Goal: Task Accomplishment & Management: Manage account settings

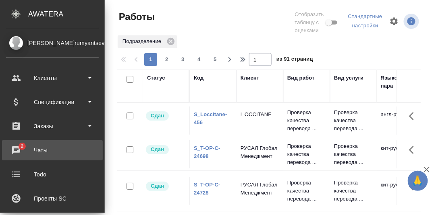
drag, startPoint x: 16, startPoint y: 147, endPoint x: 41, endPoint y: 149, distance: 25.4
click at [16, 147] on div "Чаты" at bounding box center [52, 151] width 93 height 12
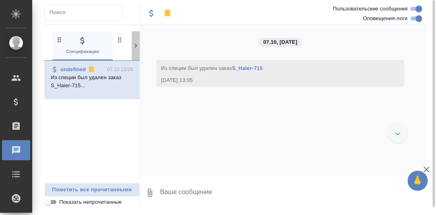
click at [136, 45] on icon at bounding box center [135, 46] width 2 height 4
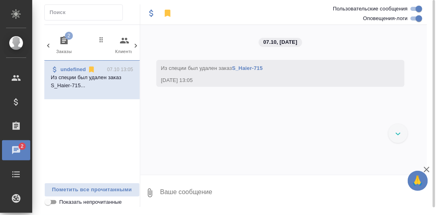
click at [64, 36] on icon "button" at bounding box center [63, 40] width 7 height 8
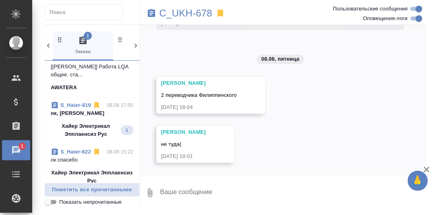
scroll to position [81, 0]
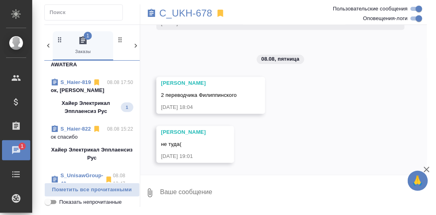
drag, startPoint x: 72, startPoint y: 90, endPoint x: 147, endPoint y: 101, distance: 75.7
click at [72, 90] on p "ок, сэнк ю" at bounding box center [92, 91] width 83 height 8
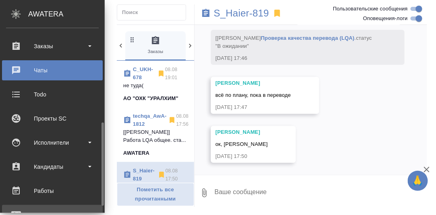
scroll to position [120, 0]
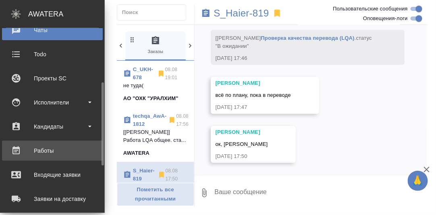
click at [44, 151] on div "Работы" at bounding box center [52, 151] width 93 height 12
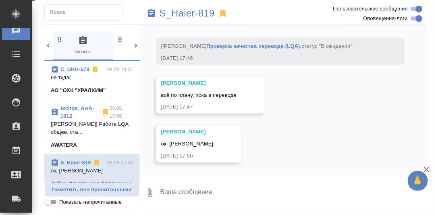
scroll to position [4453, 0]
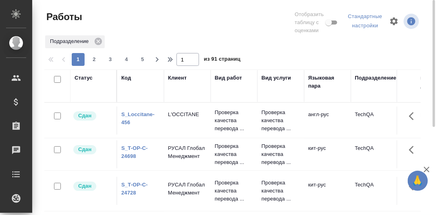
click at [125, 78] on div "Код" at bounding box center [126, 78] width 10 height 8
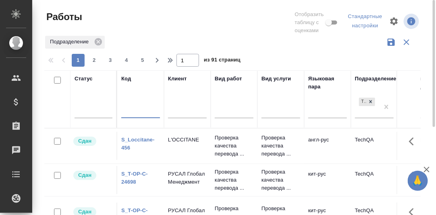
click at [128, 115] on input "text" at bounding box center [140, 113] width 39 height 10
click at [83, 110] on div at bounding box center [93, 110] width 38 height 12
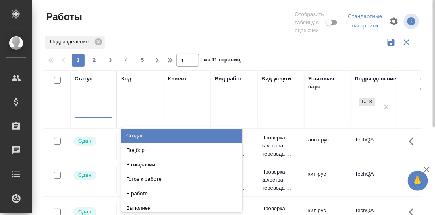
click at [144, 135] on div "Создан" at bounding box center [181, 136] width 121 height 14
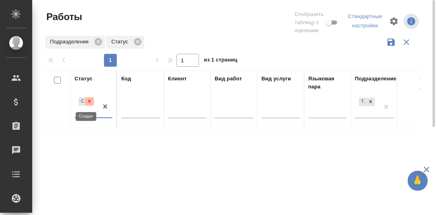
drag, startPoint x: 90, startPoint y: 100, endPoint x: 91, endPoint y: 112, distance: 11.7
click at [90, 101] on icon at bounding box center [89, 101] width 3 height 3
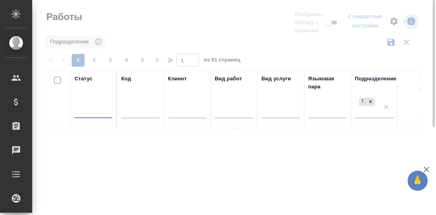
click at [89, 114] on div at bounding box center [93, 110] width 38 height 12
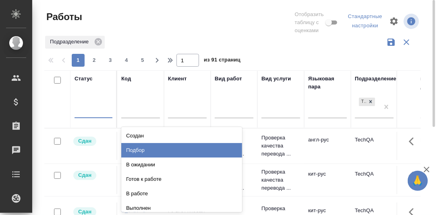
click at [147, 150] on div "Подбор" at bounding box center [181, 150] width 121 height 14
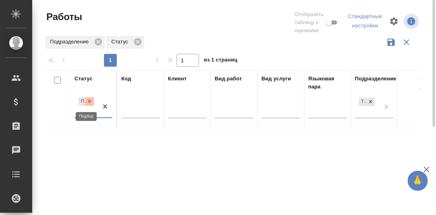
click at [91, 101] on icon at bounding box center [90, 102] width 6 height 6
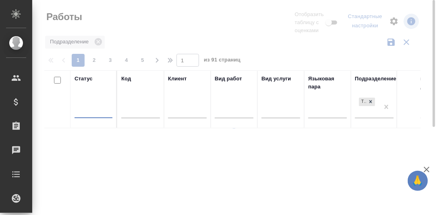
click at [85, 112] on div at bounding box center [93, 110] width 38 height 12
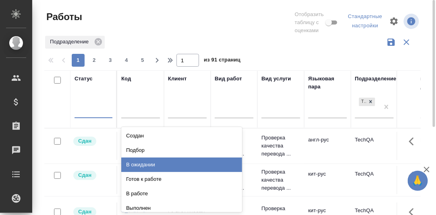
click at [145, 165] on div "В ожидании" at bounding box center [181, 165] width 121 height 14
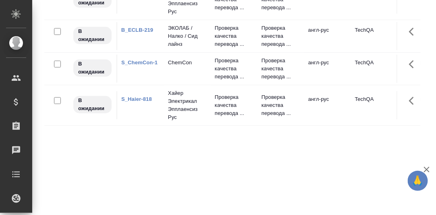
click at [138, 102] on link "S_Haier-818" at bounding box center [136, 99] width 31 height 6
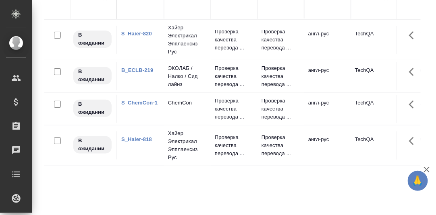
click at [140, 70] on link "B_ECLB-219" at bounding box center [137, 70] width 32 height 6
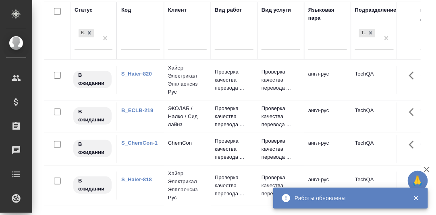
scroll to position [29, 0]
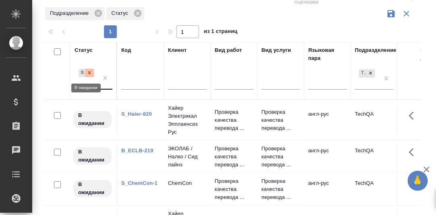
click at [89, 71] on icon at bounding box center [90, 73] width 6 height 6
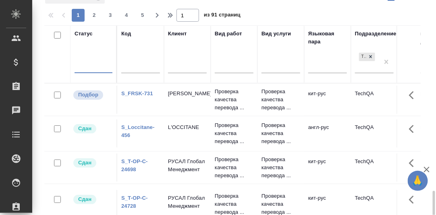
scroll to position [0, 0]
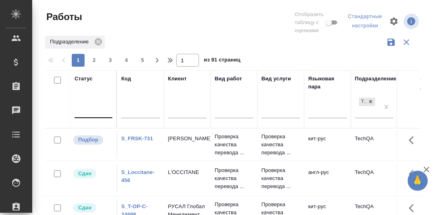
click at [139, 142] on link "S_FRSK-731" at bounding box center [137, 139] width 32 height 6
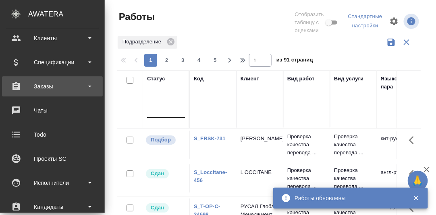
click at [44, 84] on div "Заказы" at bounding box center [52, 87] width 93 height 12
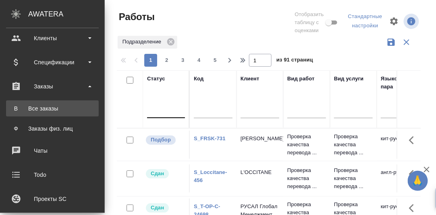
drag, startPoint x: 45, startPoint y: 105, endPoint x: 67, endPoint y: 110, distance: 22.0
click at [46, 105] on div "Все заказы" at bounding box center [52, 109] width 85 height 8
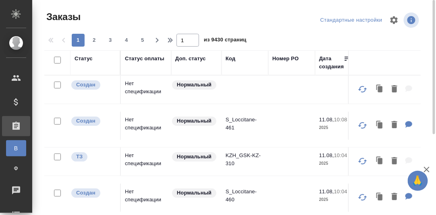
click at [231, 58] on div "Код" at bounding box center [230, 59] width 10 height 8
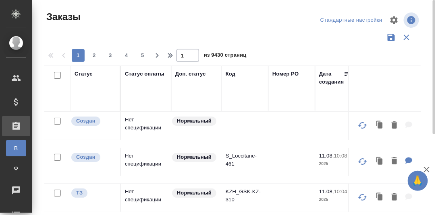
click at [229, 95] on input "text" at bounding box center [244, 96] width 39 height 10
paste input "C_ENKA-572"
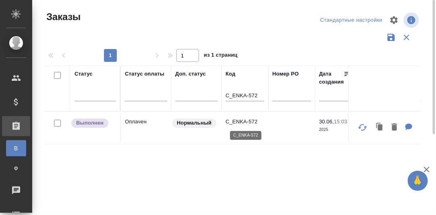
click at [244, 122] on p "C_ENKA-572" at bounding box center [244, 122] width 39 height 8
drag, startPoint x: 258, startPoint y: 95, endPoint x: 232, endPoint y: 83, distance: 28.5
click at [229, 95] on input "C_ENKA-572" at bounding box center [244, 96] width 39 height 10
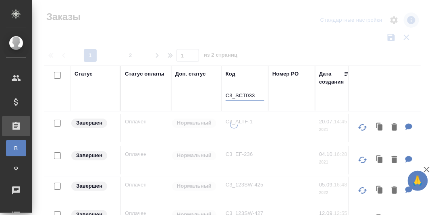
click at [247, 94] on input "C3_SCT033" at bounding box center [244, 96] width 39 height 10
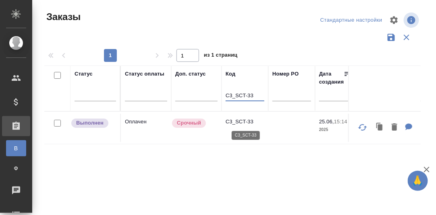
click at [240, 122] on p "C3_SCT-33" at bounding box center [244, 122] width 39 height 8
drag, startPoint x: 256, startPoint y: 95, endPoint x: 243, endPoint y: 48, distance: 48.0
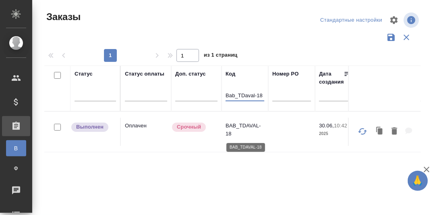
type input "Bab_TDaval-18"
click at [238, 125] on p "BAB_TDAVAL-18" at bounding box center [244, 130] width 39 height 16
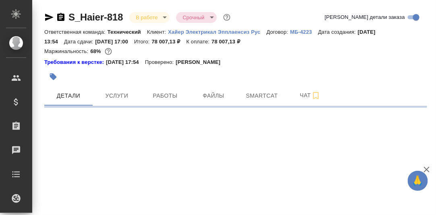
select select "RU"
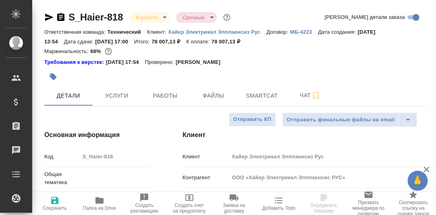
type textarea "x"
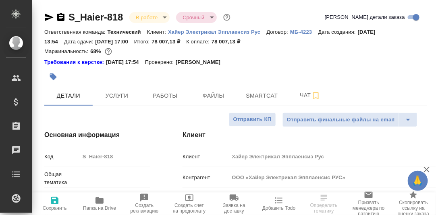
type textarea "x"
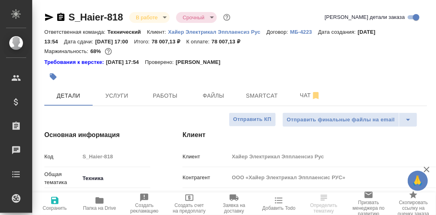
type textarea "x"
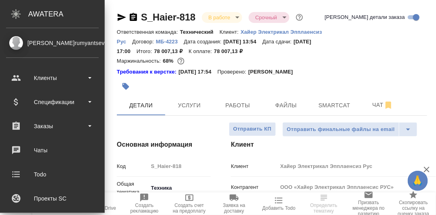
type textarea "x"
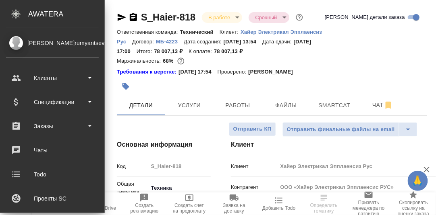
type textarea "x"
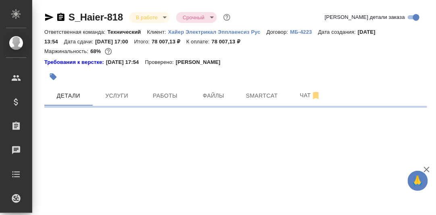
select select "RU"
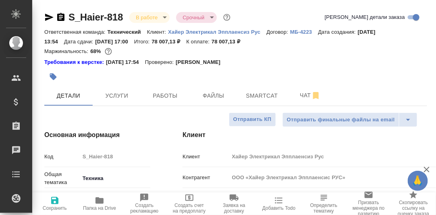
type textarea "x"
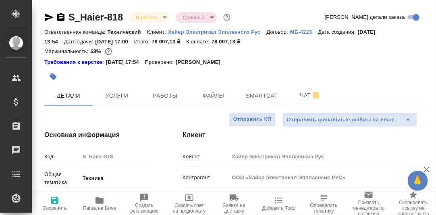
type textarea "x"
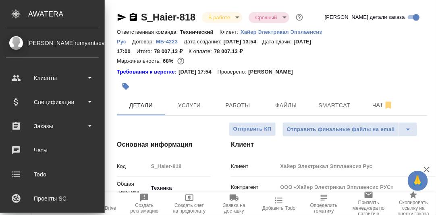
type textarea "x"
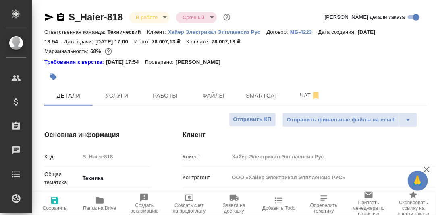
type textarea "x"
click at [257, 97] on span "Smartcat" at bounding box center [261, 96] width 39 height 10
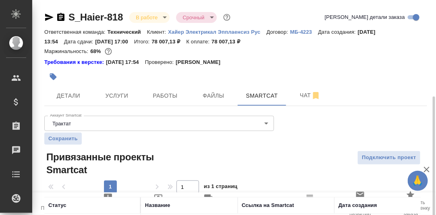
scroll to position [54, 0]
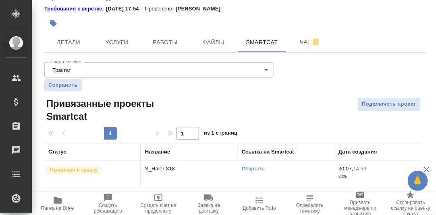
click at [260, 169] on link "Открыть" at bounding box center [253, 169] width 23 height 6
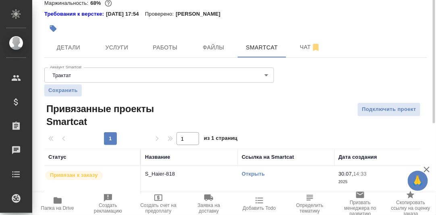
scroll to position [0, 0]
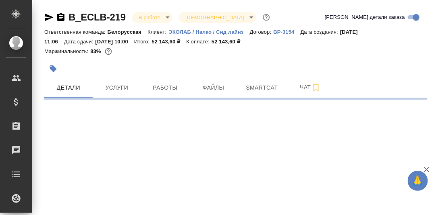
select select "RU"
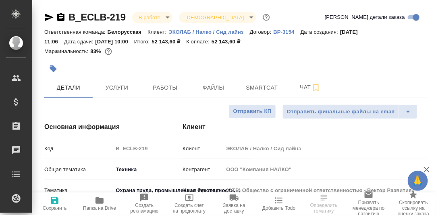
type textarea "x"
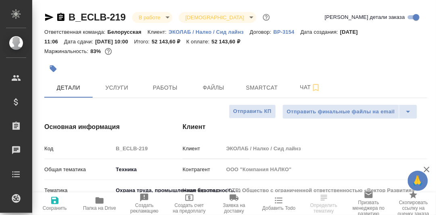
type textarea "x"
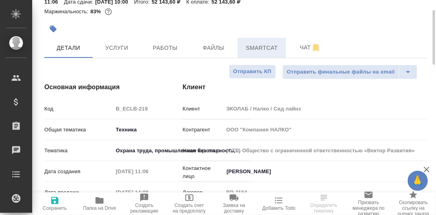
click at [261, 45] on span "Smartcat" at bounding box center [261, 48] width 39 height 10
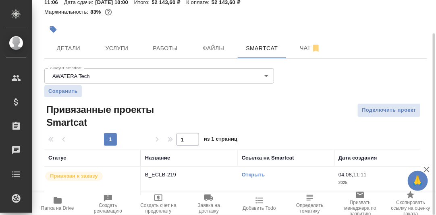
scroll to position [46, 0]
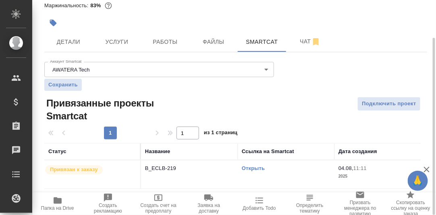
click at [256, 169] on link "Открыть" at bounding box center [253, 168] width 23 height 6
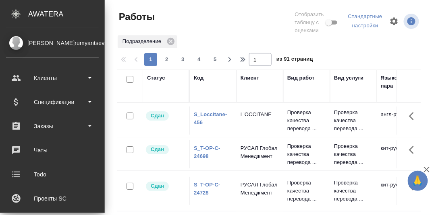
scroll to position [40, 0]
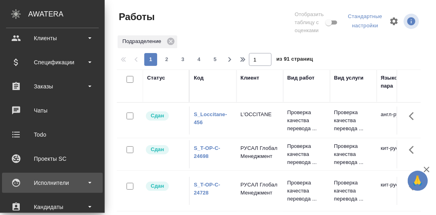
click at [55, 183] on div "Исполнители" at bounding box center [52, 183] width 93 height 12
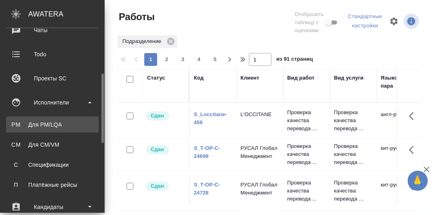
click at [49, 123] on div "Для PM/LQA" at bounding box center [52, 125] width 85 height 8
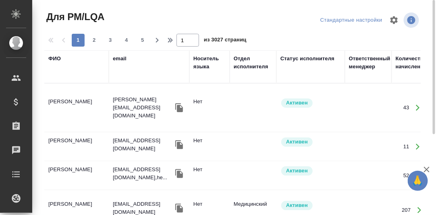
click at [54, 60] on div "ФИО" at bounding box center [54, 59] width 12 height 8
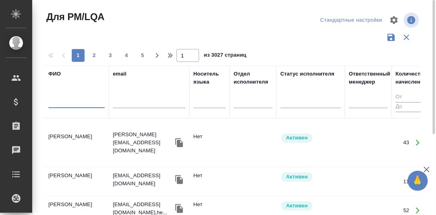
click at [62, 103] on input "text" at bounding box center [76, 103] width 56 height 10
paste input "[PERSON_NAME] [PERSON_NAME]"
type input "[PERSON_NAME] [PERSON_NAME]"
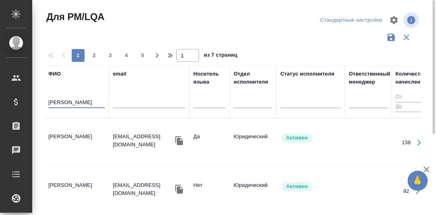
click at [64, 136] on td "[PERSON_NAME] [PERSON_NAME]" at bounding box center [76, 143] width 64 height 28
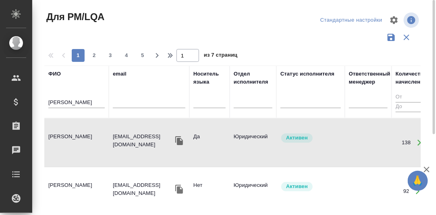
click at [64, 136] on td "[PERSON_NAME] [PERSON_NAME]" at bounding box center [76, 143] width 64 height 28
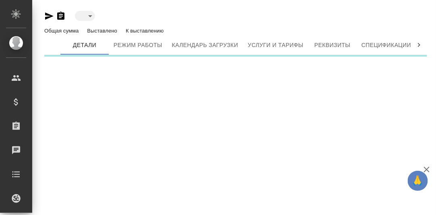
type input "active"
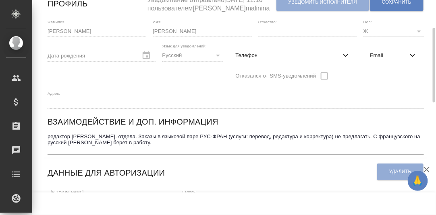
scroll to position [40, 0]
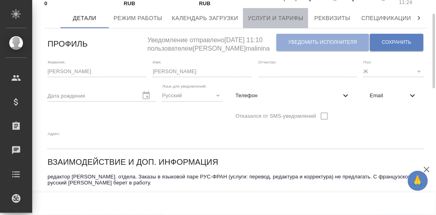
drag, startPoint x: 260, startPoint y: 18, endPoint x: 264, endPoint y: 21, distance: 4.8
click at [260, 18] on span "Услуги и тарифы" at bounding box center [276, 18] width 56 height 10
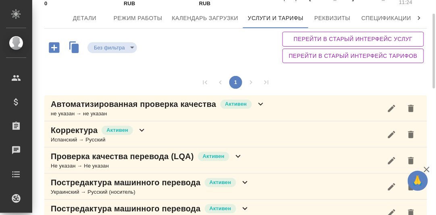
click at [141, 128] on icon at bounding box center [142, 131] width 10 height 10
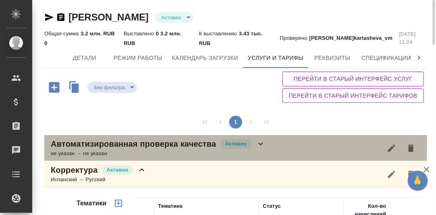
click at [259, 147] on icon at bounding box center [261, 144] width 10 height 10
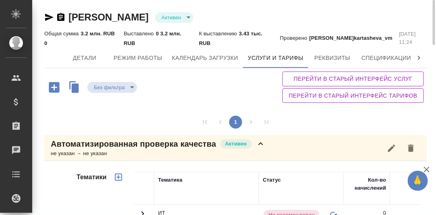
click at [257, 146] on icon at bounding box center [261, 144] width 10 height 10
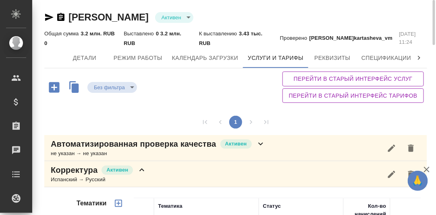
scroll to position [80, 0]
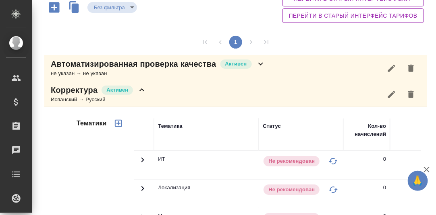
click at [144, 90] on icon at bounding box center [141, 90] width 5 height 3
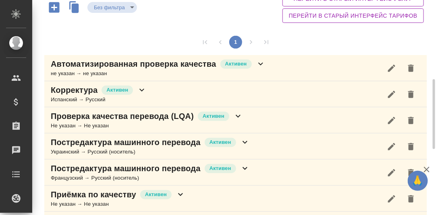
scroll to position [120, 0]
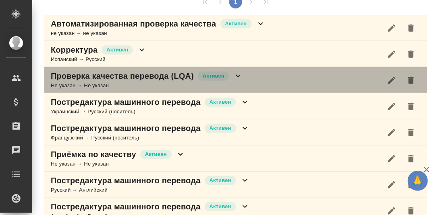
click at [236, 75] on icon at bounding box center [237, 76] width 5 height 3
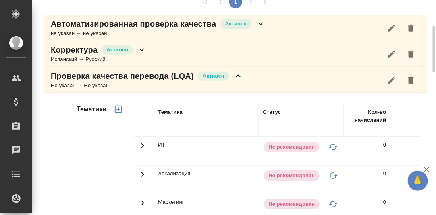
click at [237, 77] on icon at bounding box center [238, 76] width 10 height 10
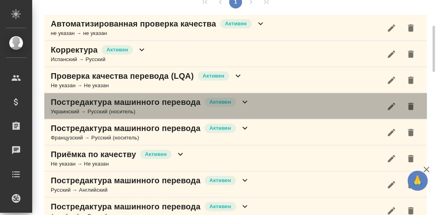
click at [244, 102] on icon at bounding box center [244, 102] width 5 height 3
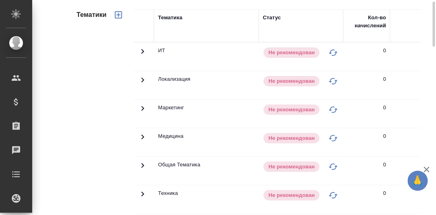
scroll to position [201, 0]
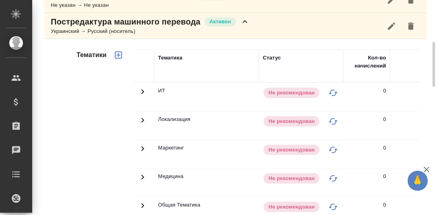
click at [245, 24] on icon at bounding box center [245, 22] width 10 height 10
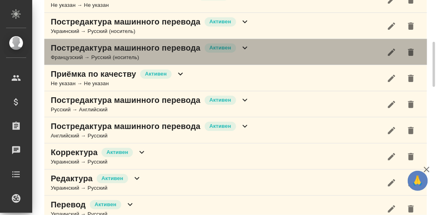
drag, startPoint x: 245, startPoint y: 47, endPoint x: 246, endPoint y: 52, distance: 5.3
click at [245, 48] on icon at bounding box center [245, 48] width 10 height 10
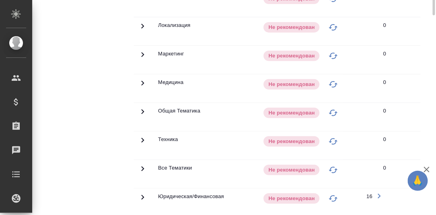
scroll to position [241, 0]
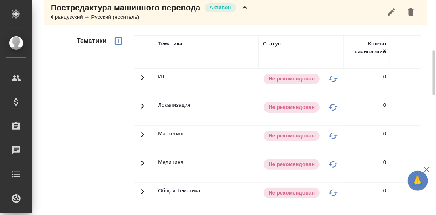
click at [244, 6] on icon at bounding box center [245, 8] width 10 height 10
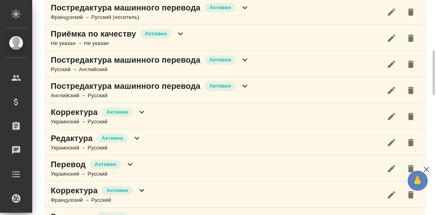
click at [181, 33] on icon at bounding box center [180, 34] width 5 height 3
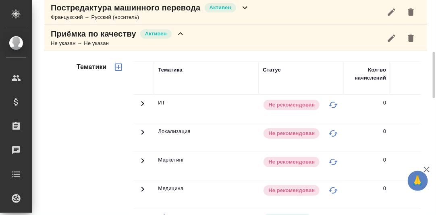
click at [181, 33] on icon at bounding box center [180, 34] width 10 height 10
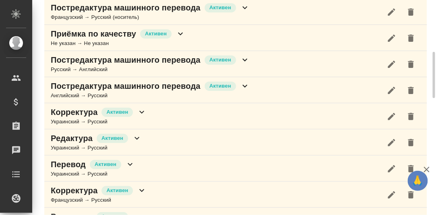
scroll to position [281, 0]
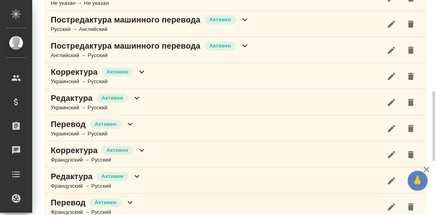
click at [243, 19] on icon at bounding box center [245, 20] width 10 height 10
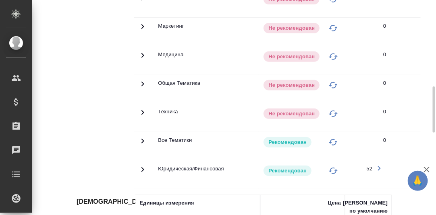
scroll to position [241, 0]
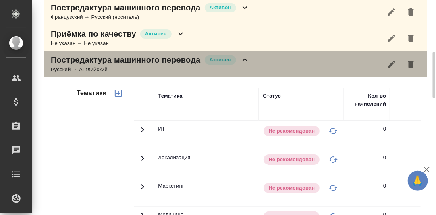
click at [246, 58] on icon at bounding box center [244, 59] width 5 height 3
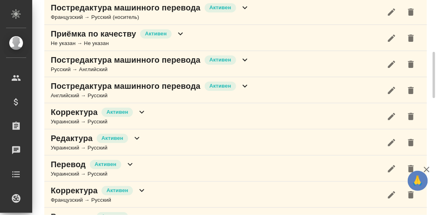
scroll to position [281, 0]
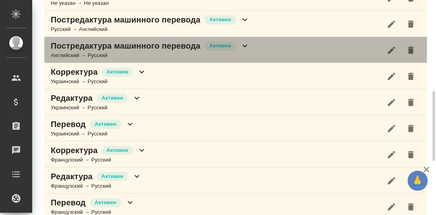
click at [244, 45] on icon at bounding box center [244, 46] width 5 height 3
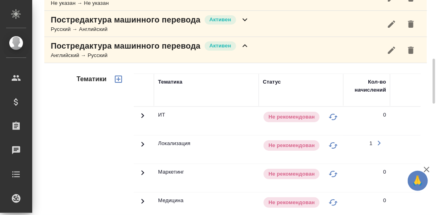
click at [245, 44] on icon at bounding box center [245, 46] width 10 height 10
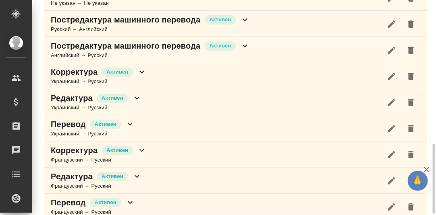
scroll to position [321, 0]
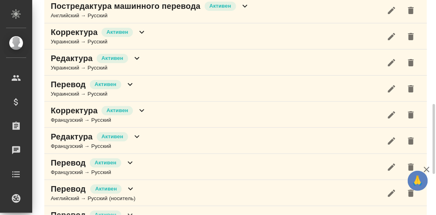
click at [143, 31] on icon at bounding box center [141, 32] width 5 height 3
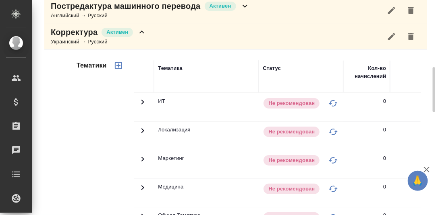
click at [141, 29] on icon at bounding box center [142, 32] width 10 height 10
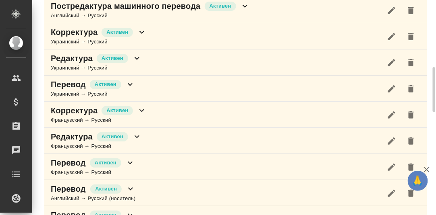
scroll to position [361, 0]
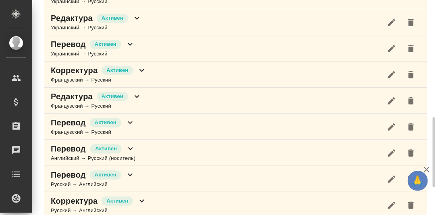
click at [134, 15] on icon at bounding box center [137, 18] width 10 height 10
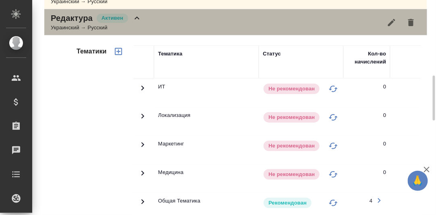
click at [138, 14] on icon at bounding box center [137, 18] width 10 height 10
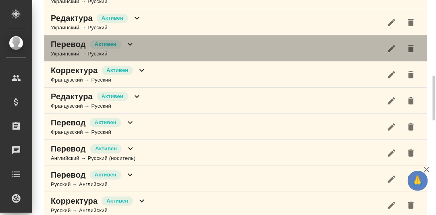
click at [131, 43] on icon at bounding box center [130, 44] width 5 height 3
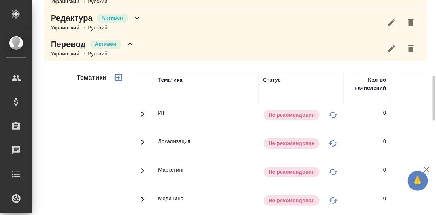
click at [131, 40] on icon at bounding box center [130, 44] width 10 height 10
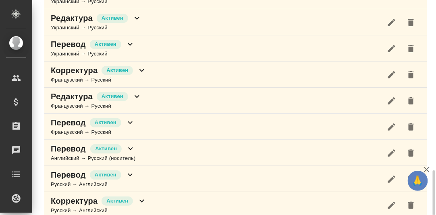
scroll to position [402, 0]
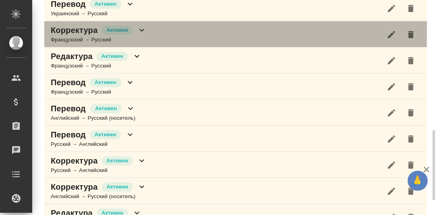
click at [143, 25] on icon at bounding box center [142, 30] width 10 height 10
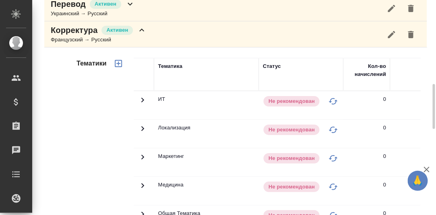
click at [145, 28] on icon at bounding box center [142, 30] width 10 height 10
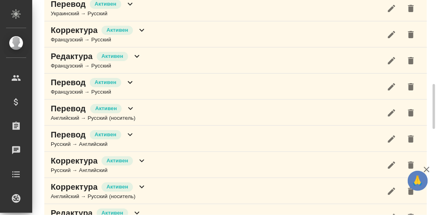
click at [137, 52] on icon at bounding box center [137, 57] width 10 height 10
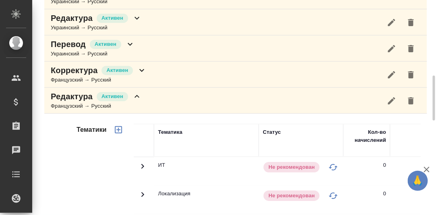
scroll to position [321, 0]
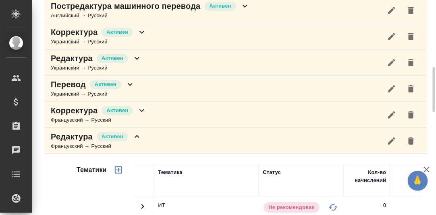
click at [142, 109] on icon at bounding box center [141, 110] width 5 height 3
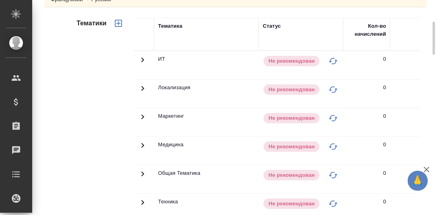
scroll to position [402, 0]
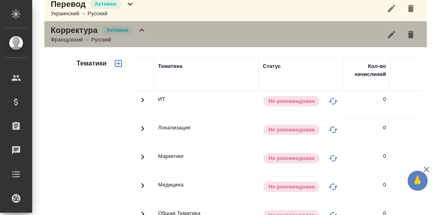
click at [142, 29] on icon at bounding box center [142, 30] width 10 height 10
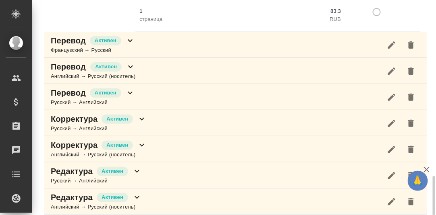
scroll to position [810, 0]
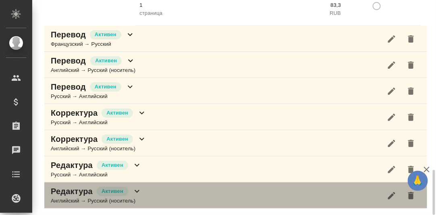
click at [133, 190] on icon at bounding box center [137, 192] width 10 height 10
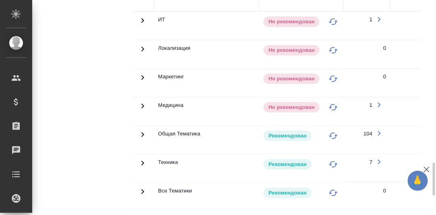
scroll to position [1132, 0]
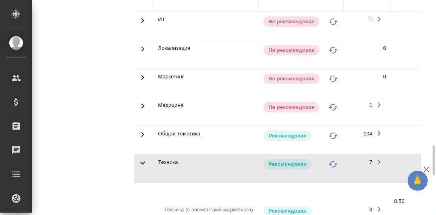
scroll to position [891, 0]
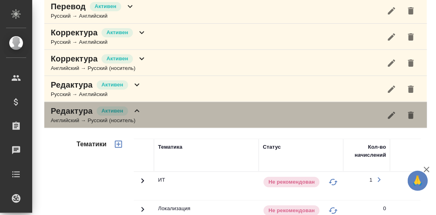
click at [139, 111] on icon at bounding box center [137, 111] width 10 height 10
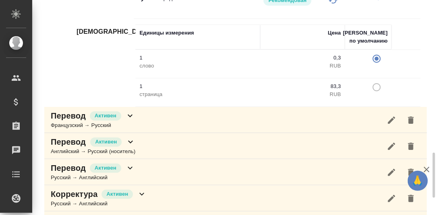
scroll to position [609, 0]
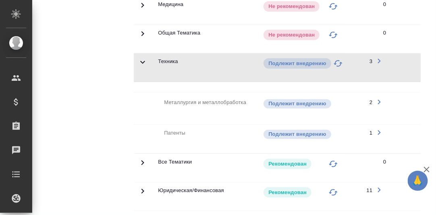
scroll to position [448, 0]
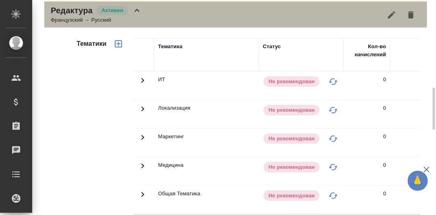
drag, startPoint x: 136, startPoint y: 10, endPoint x: 138, endPoint y: 20, distance: 10.3
click at [136, 10] on icon at bounding box center [137, 11] width 10 height 10
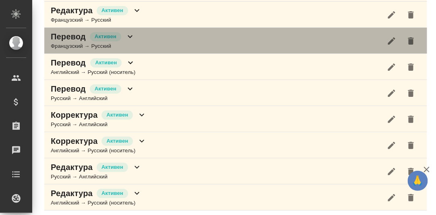
click at [130, 35] on icon at bounding box center [130, 36] width 5 height 3
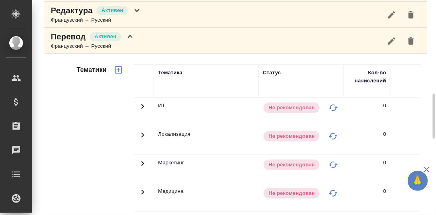
click at [131, 35] on icon at bounding box center [130, 37] width 10 height 10
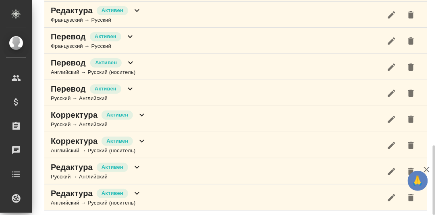
click at [130, 58] on icon at bounding box center [131, 63] width 10 height 10
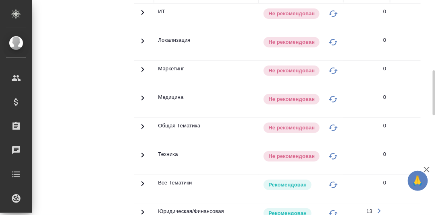
scroll to position [487, 0]
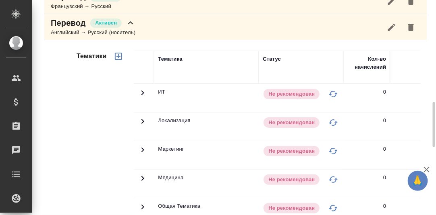
drag, startPoint x: 129, startPoint y: 19, endPoint x: 135, endPoint y: 25, distance: 8.3
click at [130, 19] on icon at bounding box center [131, 23] width 10 height 10
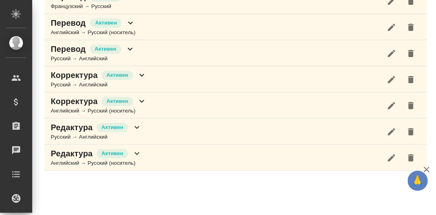
scroll to position [487, 0]
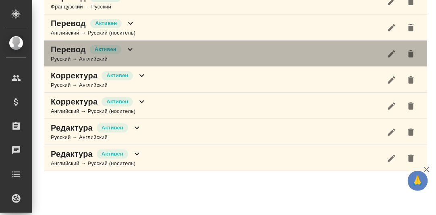
click at [129, 48] on icon at bounding box center [130, 49] width 5 height 3
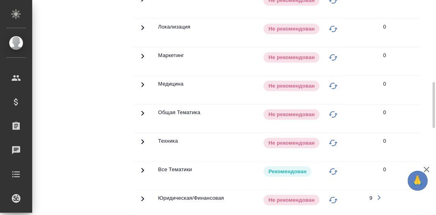
scroll to position [527, 0]
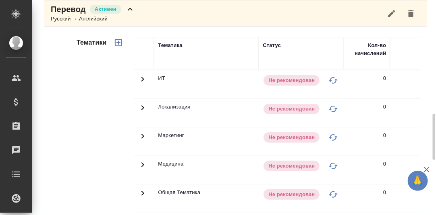
drag, startPoint x: 129, startPoint y: 6, endPoint x: 132, endPoint y: 11, distance: 5.0
click at [129, 6] on icon at bounding box center [130, 9] width 10 height 10
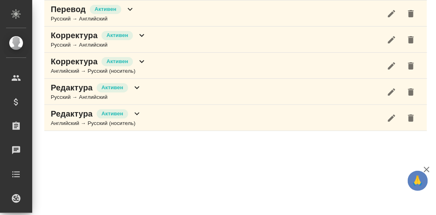
click at [142, 31] on icon at bounding box center [142, 36] width 10 height 10
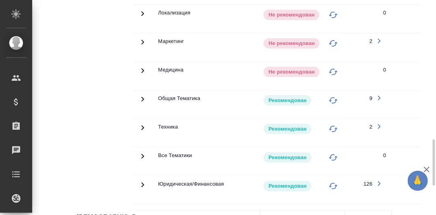
scroll to position [728, 0]
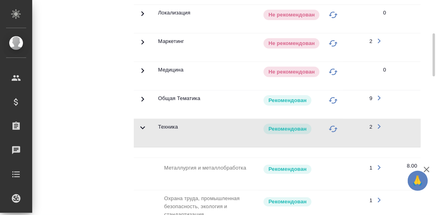
scroll to position [527, 0]
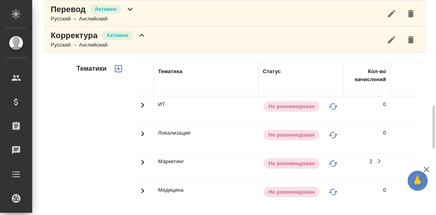
click at [144, 33] on icon at bounding box center [142, 36] width 10 height 10
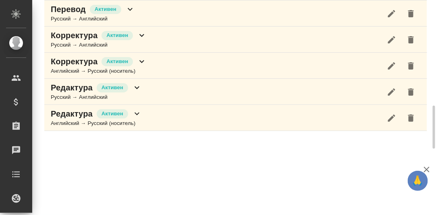
click at [144, 57] on icon at bounding box center [142, 62] width 10 height 10
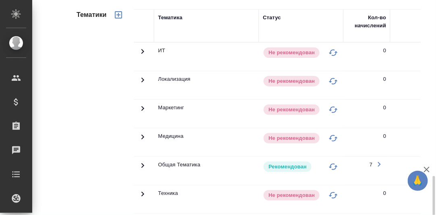
scroll to position [567, 0]
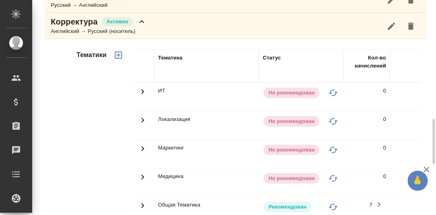
click at [142, 18] on icon at bounding box center [142, 22] width 10 height 10
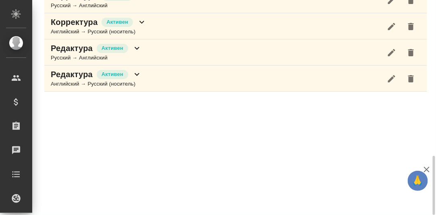
scroll to position [567, 0]
click at [138, 43] on icon at bounding box center [137, 48] width 10 height 10
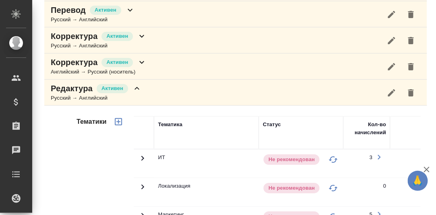
scroll to position [727, 0]
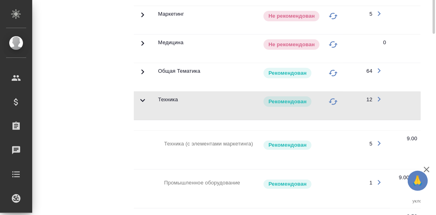
scroll to position [567, 0]
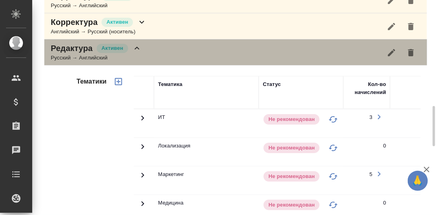
click at [138, 47] on icon at bounding box center [137, 48] width 10 height 10
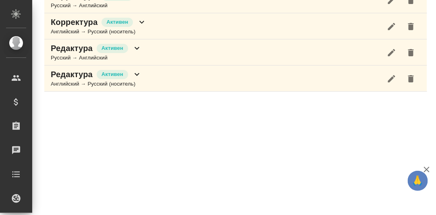
click at [136, 71] on icon at bounding box center [137, 75] width 10 height 10
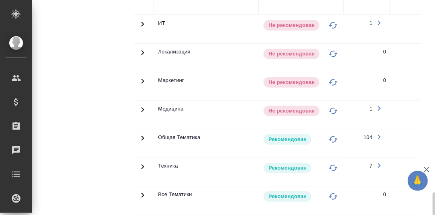
scroll to position [727, 0]
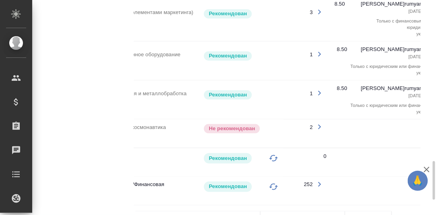
scroll to position [0, 61]
click at [316, 122] on icon "button" at bounding box center [318, 127] width 10 height 10
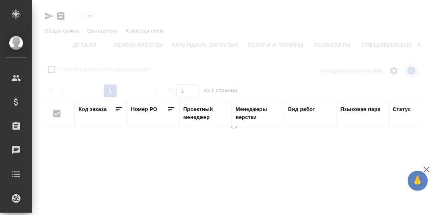
type input "active"
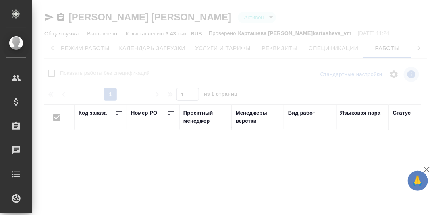
checkbox input "false"
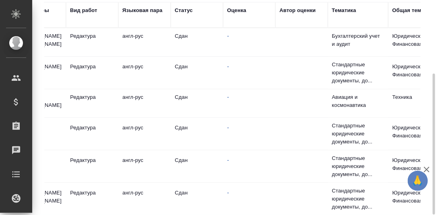
scroll to position [0, 0]
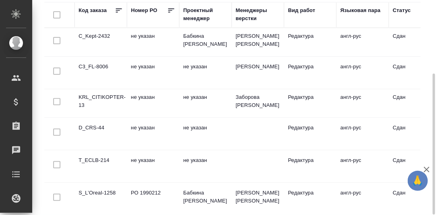
click at [103, 56] on td "KRL_CITIKOPTER-13" at bounding box center [100, 42] width 52 height 28
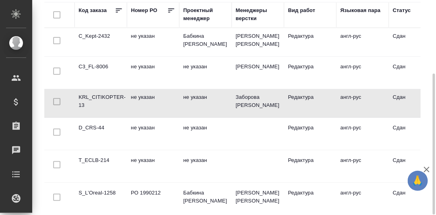
click at [103, 56] on td "KRL_CITIKOPTER-13" at bounding box center [100, 42] width 52 height 28
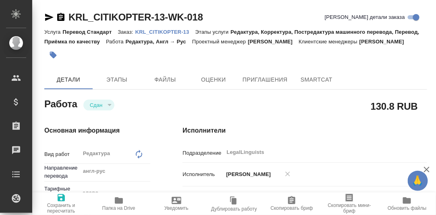
type textarea "x"
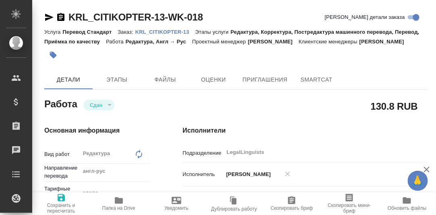
type textarea "x"
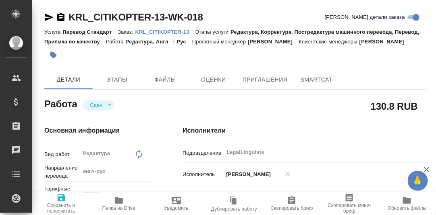
type textarea "x"
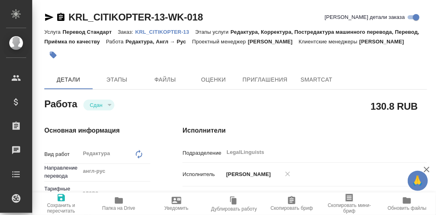
type textarea "x"
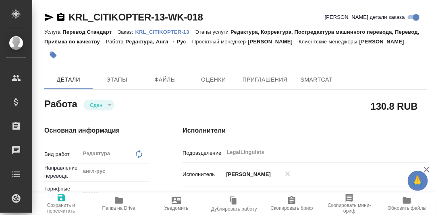
type textarea "x"
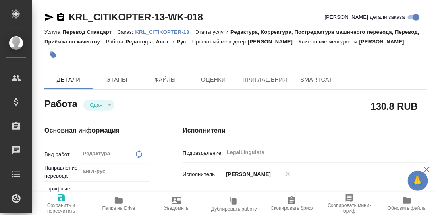
click at [161, 31] on p "KRL_CITIKOPTER-13" at bounding box center [165, 32] width 60 height 6
type textarea "x"
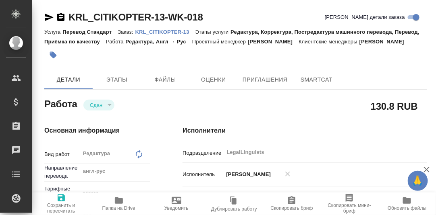
type textarea "x"
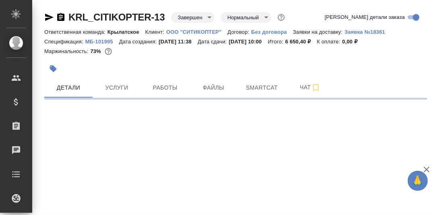
select select "RU"
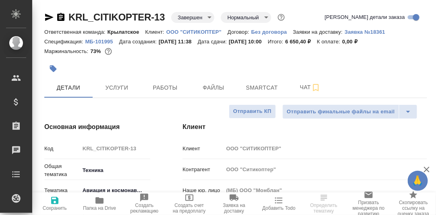
type textarea "x"
type input "[PERSON_NAME]"
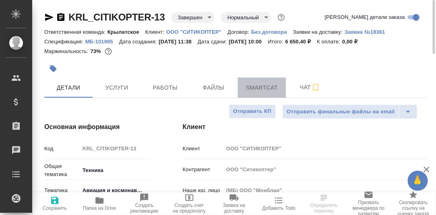
click at [253, 90] on span "Smartcat" at bounding box center [261, 88] width 39 height 10
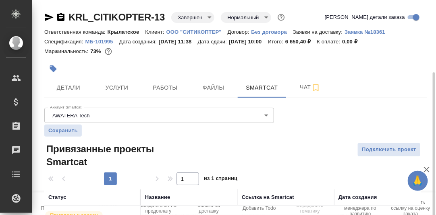
scroll to position [46, 0]
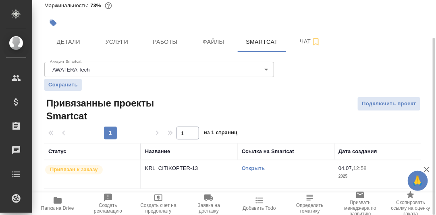
click at [252, 168] on link "Открыть" at bounding box center [253, 168] width 23 height 6
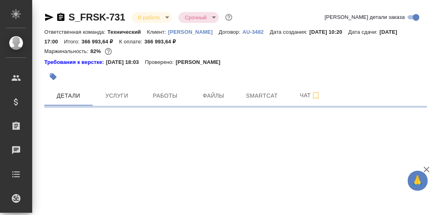
select select "RU"
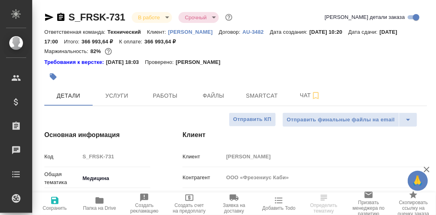
type textarea "x"
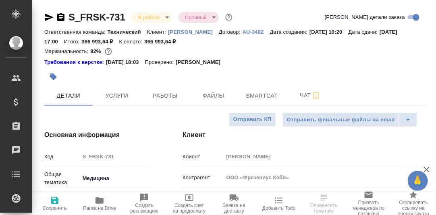
type textarea "x"
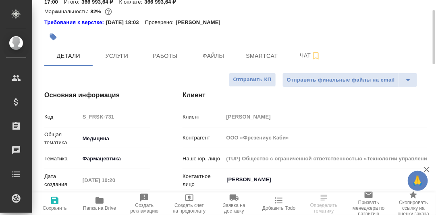
scroll to position [80, 0]
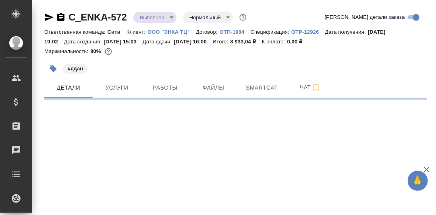
select select "RU"
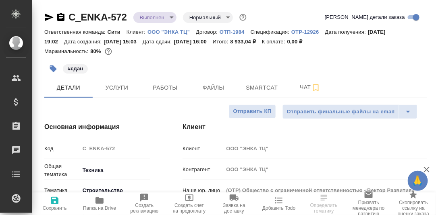
type textarea "x"
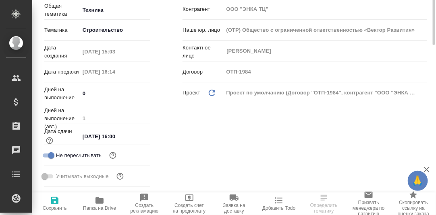
scroll to position [80, 0]
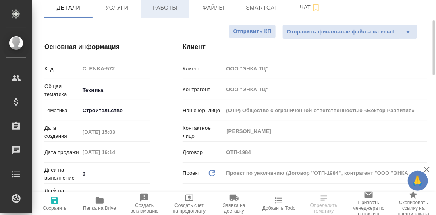
click at [169, 11] on span "Работы" at bounding box center [165, 8] width 39 height 10
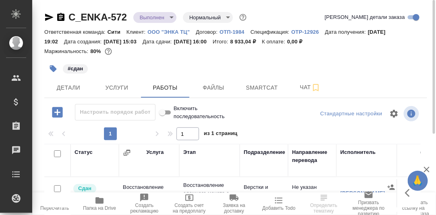
scroll to position [130, 0]
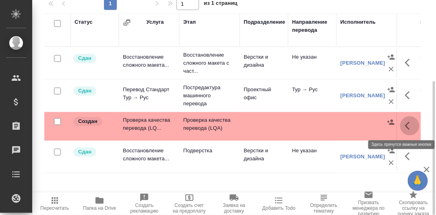
click at [407, 126] on icon "button" at bounding box center [410, 126] width 10 height 10
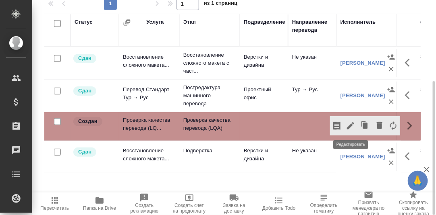
click at [350, 124] on icon "button" at bounding box center [350, 125] width 7 height 7
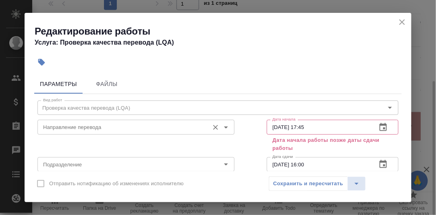
click at [50, 129] on input "Направление перевода" at bounding box center [122, 127] width 165 height 10
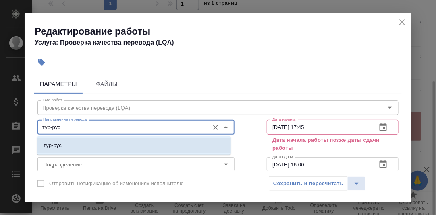
click at [59, 145] on p "тур-рус" at bounding box center [52, 146] width 18 height 8
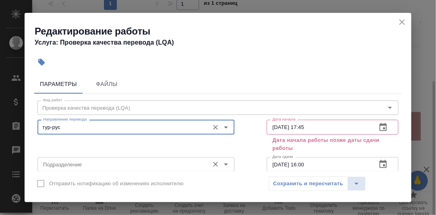
type input "тур-рус"
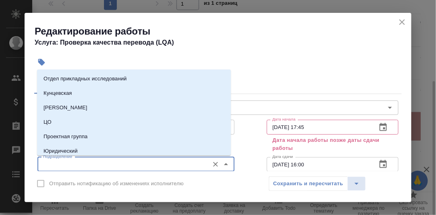
click at [58, 163] on input "Подразделение" at bounding box center [122, 165] width 165 height 10
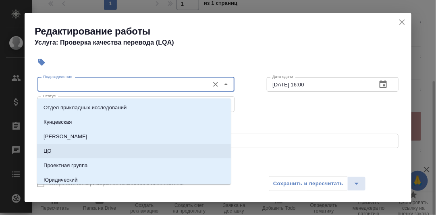
scroll to position [81, 0]
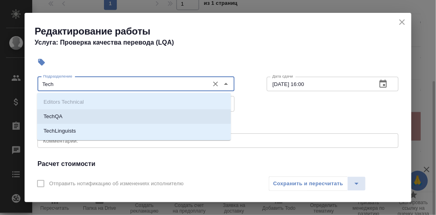
drag, startPoint x: 74, startPoint y: 116, endPoint x: 111, endPoint y: 124, distance: 37.7
click at [74, 116] on li "TechQA" at bounding box center [134, 116] width 194 height 14
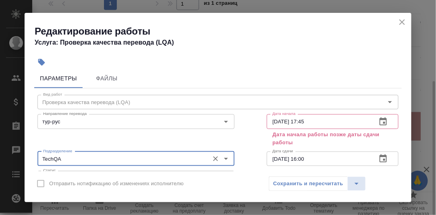
scroll to position [0, 0]
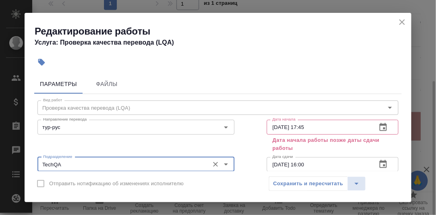
type input "TechQA"
click at [379, 128] on icon "button" at bounding box center [382, 127] width 7 height 8
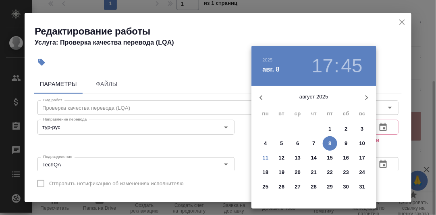
click at [299, 143] on p "6" at bounding box center [297, 144] width 3 height 8
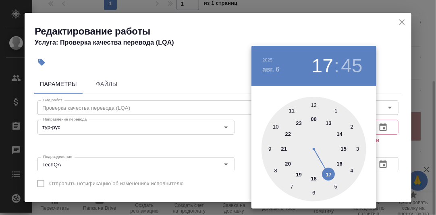
click at [271, 149] on div at bounding box center [313, 149] width 105 height 105
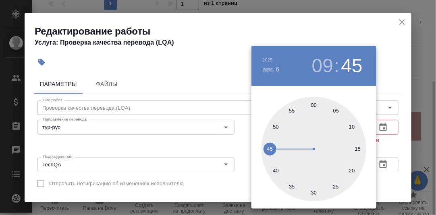
drag, startPoint x: 314, startPoint y: 107, endPoint x: 376, endPoint y: 122, distance: 63.4
click at [315, 107] on div at bounding box center [313, 149] width 105 height 105
type input "[DATE] 09:00"
click at [396, 136] on div at bounding box center [218, 107] width 436 height 215
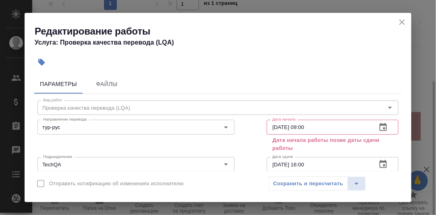
scroll to position [40, 0]
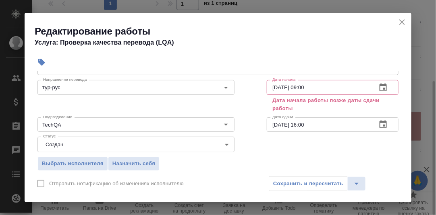
click at [378, 123] on icon "button" at bounding box center [383, 125] width 10 height 10
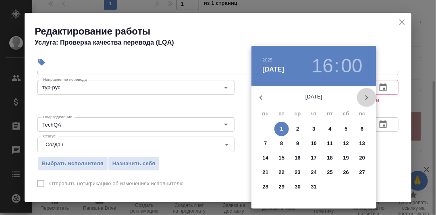
click at [369, 97] on icon "button" at bounding box center [366, 98] width 10 height 10
click at [265, 157] on p "11" at bounding box center [265, 158] width 6 height 8
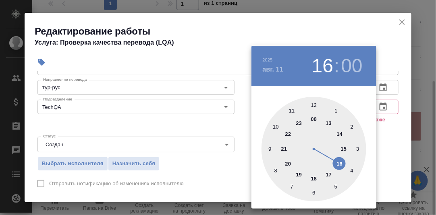
click at [392, 128] on div at bounding box center [218, 107] width 436 height 215
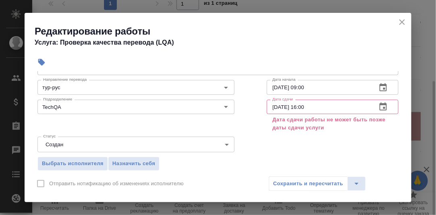
click at [378, 105] on icon "button" at bounding box center [383, 107] width 10 height 10
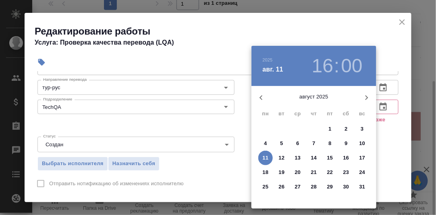
click at [330, 144] on p "8" at bounding box center [329, 144] width 3 height 8
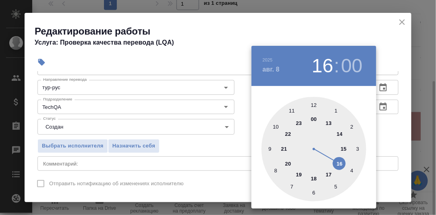
click at [314, 179] on div at bounding box center [313, 149] width 105 height 105
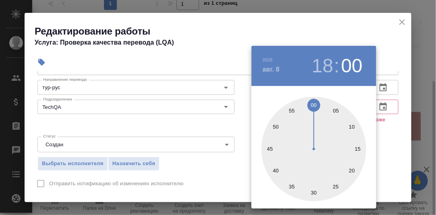
click at [389, 144] on div at bounding box center [218, 107] width 436 height 215
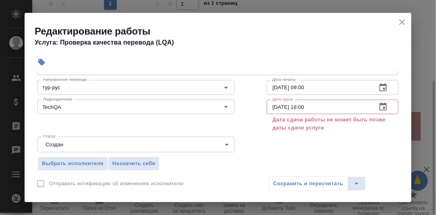
click at [378, 107] on icon "button" at bounding box center [383, 107] width 10 height 10
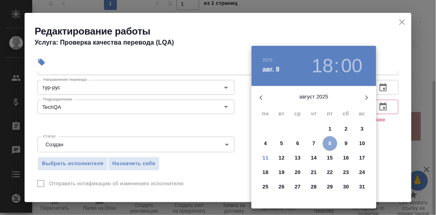
click at [330, 143] on p "8" at bounding box center [329, 144] width 3 height 8
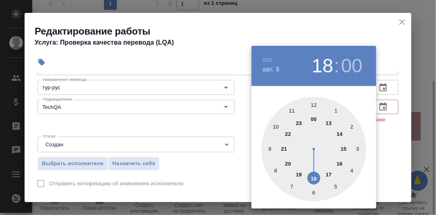
click at [328, 173] on div at bounding box center [313, 149] width 105 height 105
type input "[DATE] 17:00"
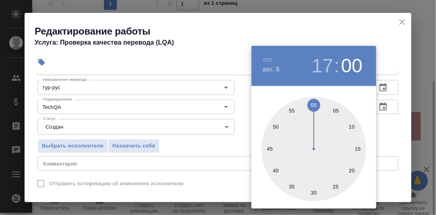
click at [382, 149] on div at bounding box center [218, 107] width 436 height 215
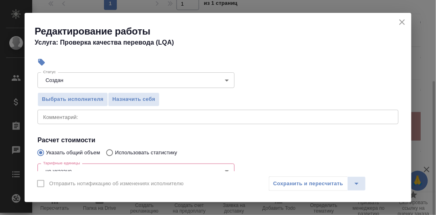
scroll to position [121, 0]
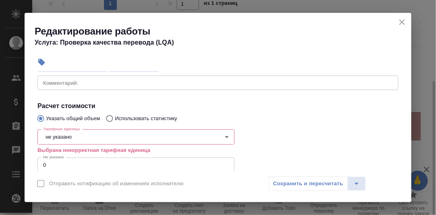
click at [94, 136] on body "🙏 .cls-1 fill:#fff; AWATERA Румянцева Дарья d.rumyantseva Клиенты Спецификации …" at bounding box center [218, 107] width 436 height 215
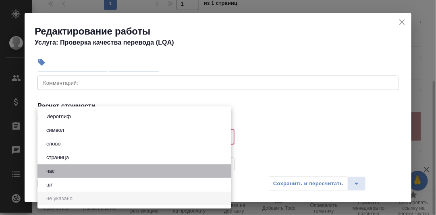
click at [55, 172] on button "час" at bounding box center [50, 171] width 13 height 9
type input "5a8b1489cc6b4906c91bfd93"
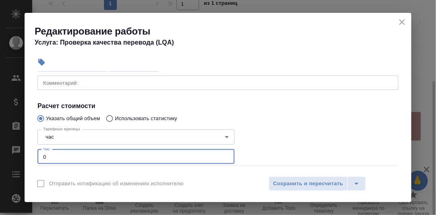
drag, startPoint x: 57, startPoint y: 153, endPoint x: 83, endPoint y: 156, distance: 26.0
click at [57, 152] on input "0" at bounding box center [135, 157] width 197 height 14
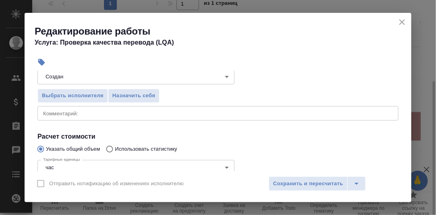
scroll to position [81, 0]
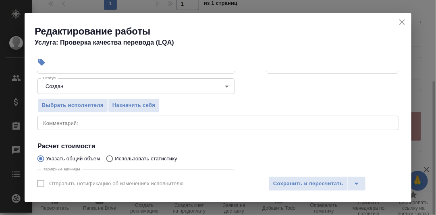
type input "0.2"
click at [81, 124] on textarea at bounding box center [217, 123] width 349 height 6
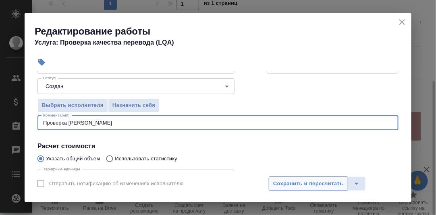
type textarea "Проверка [PERSON_NAME]"
drag, startPoint x: 314, startPoint y: 183, endPoint x: 205, endPoint y: 177, distance: 108.8
click at [311, 182] on span "Сохранить и пересчитать" at bounding box center [308, 184] width 70 height 9
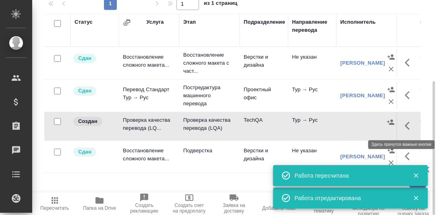
click at [409, 126] on icon "button" at bounding box center [410, 126] width 10 height 10
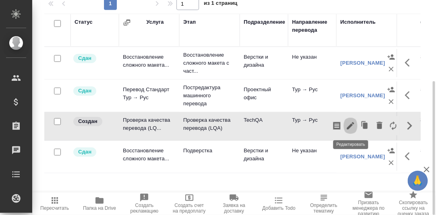
click at [350, 126] on icon "button" at bounding box center [350, 126] width 10 height 10
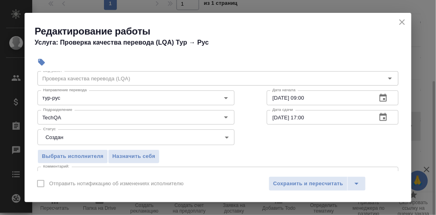
scroll to position [40, 0]
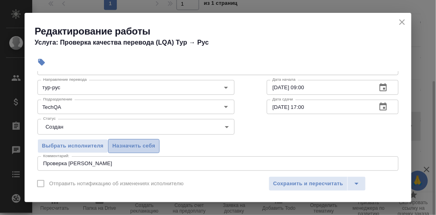
drag, startPoint x: 126, startPoint y: 146, endPoint x: 209, endPoint y: 149, distance: 83.0
click at [127, 145] on span "Назначить себя" at bounding box center [133, 146] width 43 height 9
drag, startPoint x: 291, startPoint y: 184, endPoint x: 303, endPoint y: 173, distance: 16.9
click at [292, 182] on span "Сохранить и пересчитать" at bounding box center [308, 184] width 70 height 9
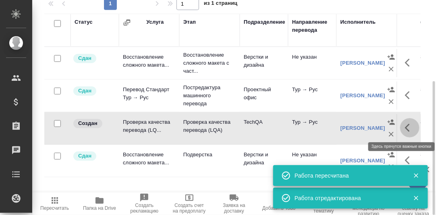
click at [406, 126] on icon "button" at bounding box center [407, 128] width 5 height 8
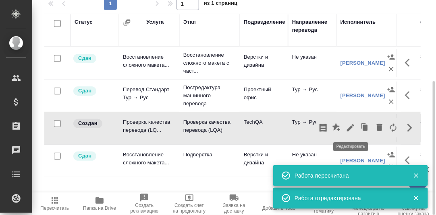
click at [351, 125] on icon "button" at bounding box center [350, 127] width 7 height 7
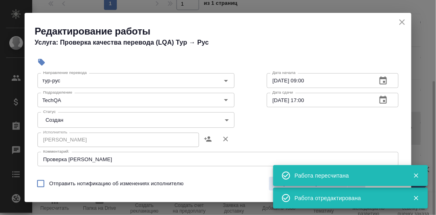
scroll to position [81, 0]
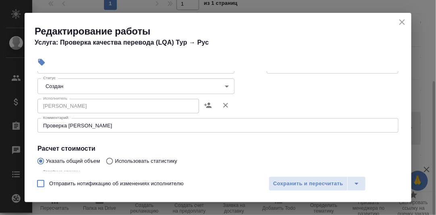
click at [220, 85] on body "🙏 .cls-1 fill:#fff; AWATERA Румянцева Дарья d.rumyantseva Клиенты Спецификации …" at bounding box center [218, 107] width 436 height 215
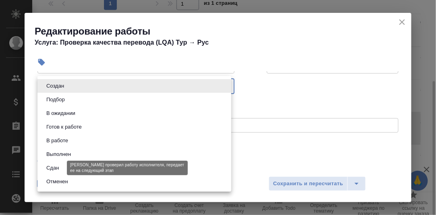
click at [51, 164] on button "Сдан" at bounding box center [52, 168] width 17 height 9
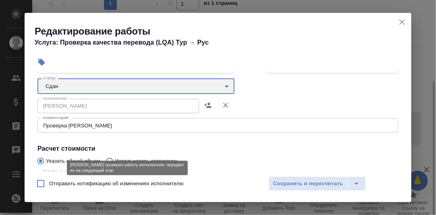
type input "closed"
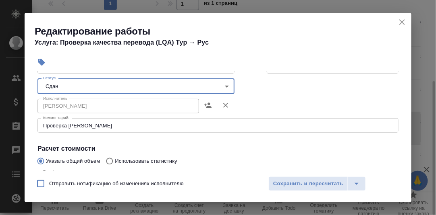
drag, startPoint x: 309, startPoint y: 182, endPoint x: 329, endPoint y: 155, distance: 33.7
click at [310, 181] on span "Сохранить и пересчитать" at bounding box center [308, 184] width 70 height 9
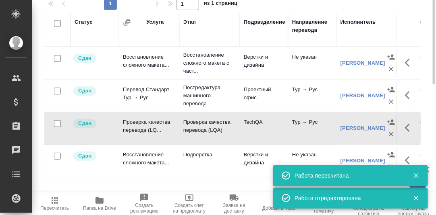
scroll to position [0, 0]
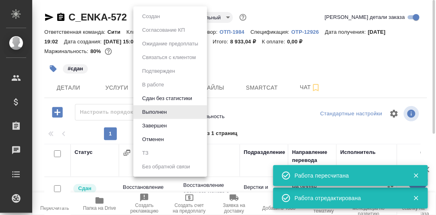
click at [171, 17] on body "🙏 .cls-1 fill:#fff; AWATERA Румянцева Дарья d.rumyantseva Клиенты Спецификации …" at bounding box center [218, 107] width 436 height 215
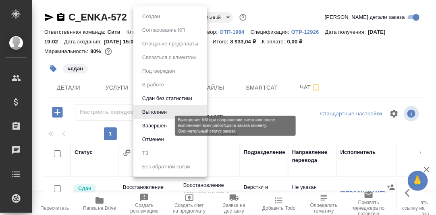
drag, startPoint x: 161, startPoint y: 129, endPoint x: 167, endPoint y: 124, distance: 7.8
click at [161, 128] on button "Завершен" at bounding box center [154, 126] width 29 height 9
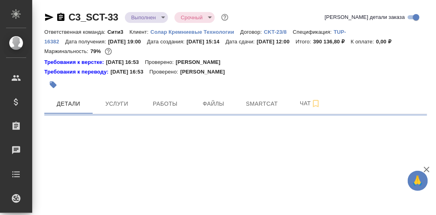
select select "RU"
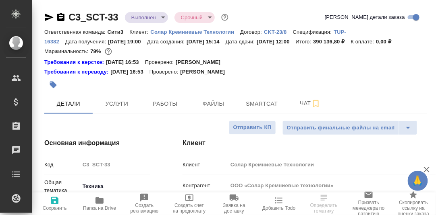
type textarea "x"
click at [165, 109] on span "Работы" at bounding box center [165, 104] width 39 height 10
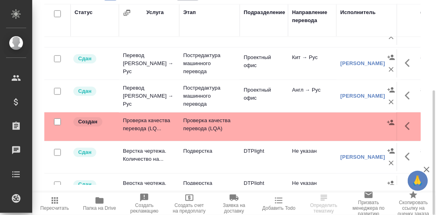
scroll to position [242, 0]
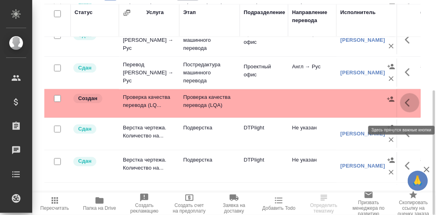
click at [405, 108] on icon "button" at bounding box center [410, 103] width 10 height 10
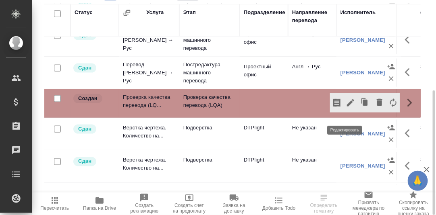
click at [347, 107] on icon "button" at bounding box center [350, 102] width 7 height 7
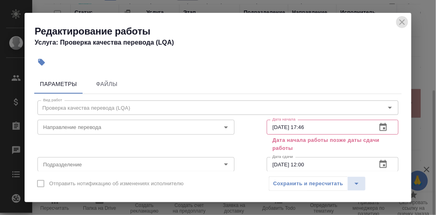
click at [399, 23] on icon "close" at bounding box center [402, 22] width 10 height 10
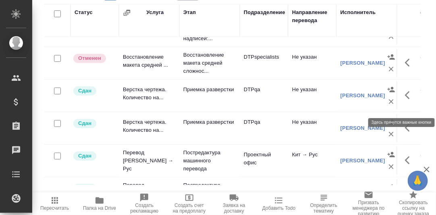
scroll to position [201, 0]
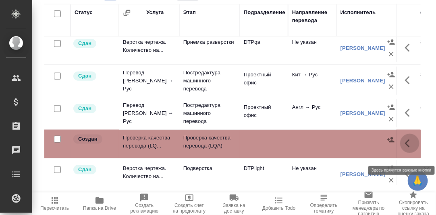
click at [405, 149] on icon "button" at bounding box center [410, 144] width 10 height 10
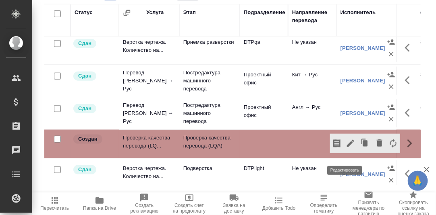
click at [348, 149] on icon "button" at bounding box center [350, 144] width 10 height 10
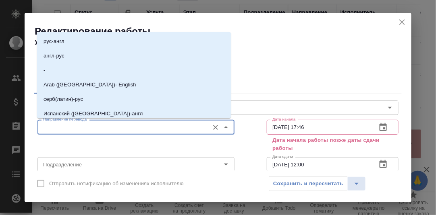
click at [96, 126] on input "Направление перевода" at bounding box center [122, 127] width 165 height 10
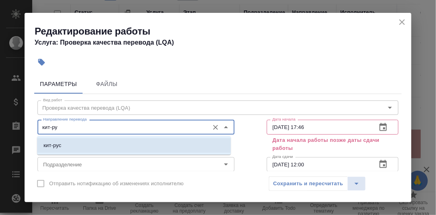
drag, startPoint x: 77, startPoint y: 149, endPoint x: 84, endPoint y: 149, distance: 7.2
click at [77, 149] on li "кит-рус" at bounding box center [134, 145] width 194 height 14
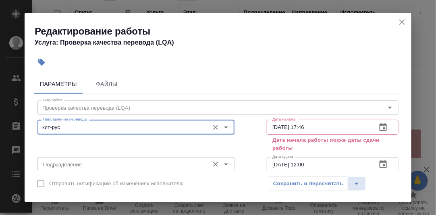
type input "кит-рус"
click at [69, 166] on input "Подразделение" at bounding box center [122, 165] width 165 height 10
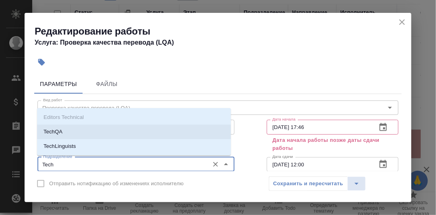
click at [71, 131] on li "TechQA" at bounding box center [134, 132] width 194 height 14
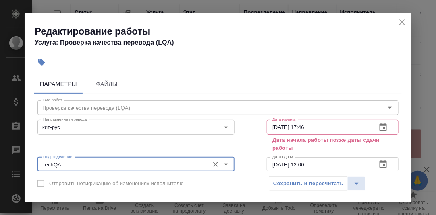
scroll to position [81, 0]
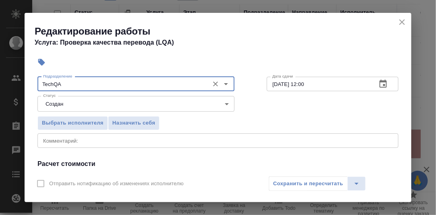
type input "TechQA"
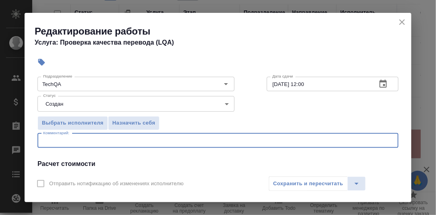
click at [83, 138] on textarea at bounding box center [217, 141] width 349 height 6
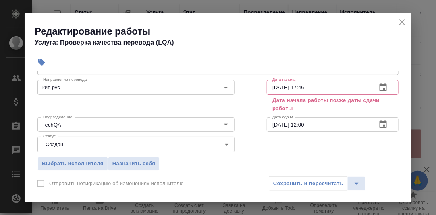
type textarea "Проверка Арсентьева Никиты"
click at [378, 87] on icon "button" at bounding box center [383, 88] width 10 height 10
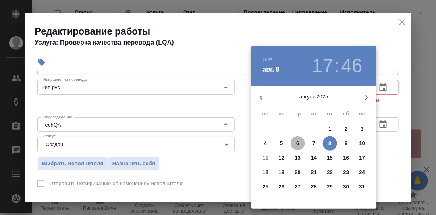
click at [299, 142] on p "6" at bounding box center [297, 144] width 3 height 8
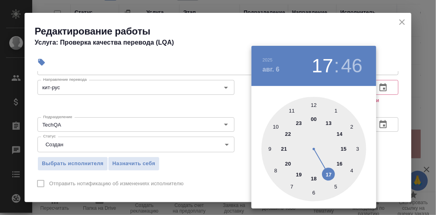
click at [269, 147] on div at bounding box center [313, 149] width 105 height 105
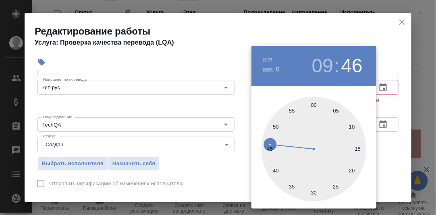
click at [310, 106] on div at bounding box center [313, 149] width 105 height 105
click at [315, 106] on div at bounding box center [313, 149] width 105 height 105
type input "[DATE] 09:00"
click at [381, 103] on div at bounding box center [218, 107] width 436 height 215
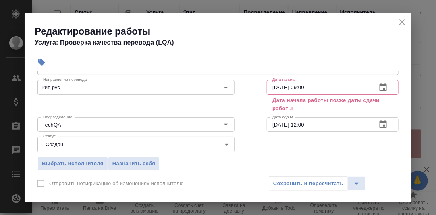
click at [378, 123] on icon "button" at bounding box center [383, 125] width 10 height 10
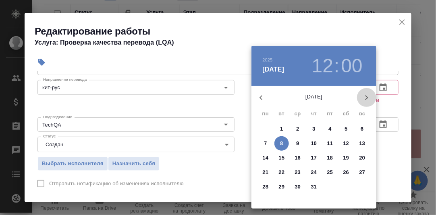
click at [366, 93] on icon "button" at bounding box center [366, 98] width 10 height 10
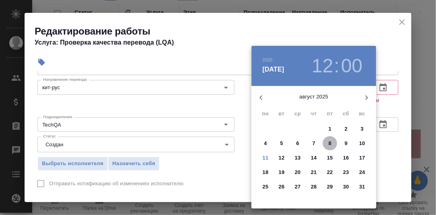
click at [330, 143] on p "8" at bounding box center [329, 144] width 3 height 8
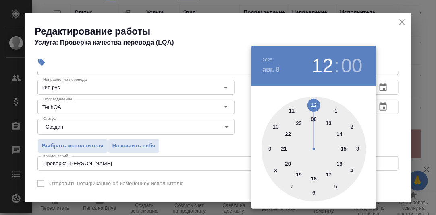
click at [330, 174] on div at bounding box center [313, 149] width 105 height 105
type input "[DATE] 17:00"
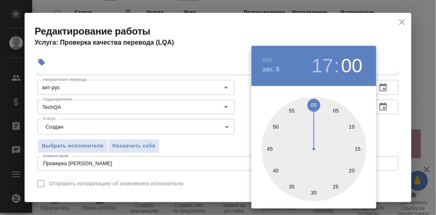
click at [387, 124] on div at bounding box center [218, 107] width 436 height 215
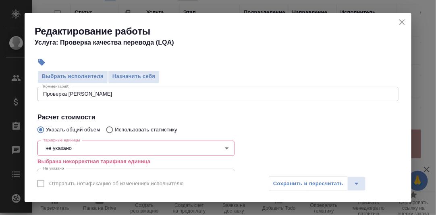
scroll to position [121, 0]
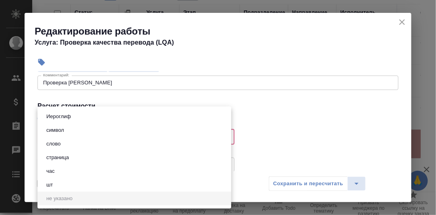
drag, startPoint x: 89, startPoint y: 134, endPoint x: 81, endPoint y: 144, distance: 12.3
click at [89, 135] on body "🙏 .cls-1 fill:#fff; AWATERA Румянцева Дарья d.rumyantseva Клиенты Спецификации …" at bounding box center [218, 107] width 436 height 215
click at [63, 173] on li "час" at bounding box center [134, 172] width 194 height 14
type input "5a8b1489cc6b4906c91bfd93"
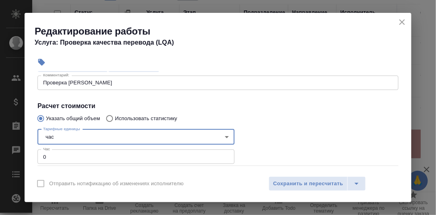
click at [52, 161] on input "0" at bounding box center [135, 157] width 197 height 14
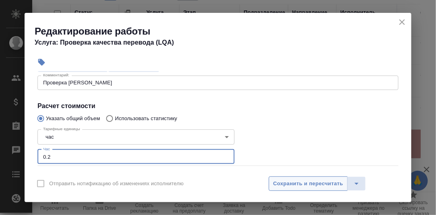
type input "0.2"
drag, startPoint x: 320, startPoint y: 182, endPoint x: 316, endPoint y: 175, distance: 8.2
click at [319, 180] on span "Сохранить и пересчитать" at bounding box center [308, 184] width 70 height 9
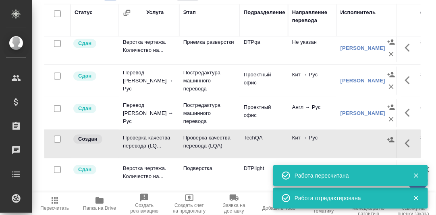
click at [417, 176] on icon "button" at bounding box center [415, 176] width 4 height 4
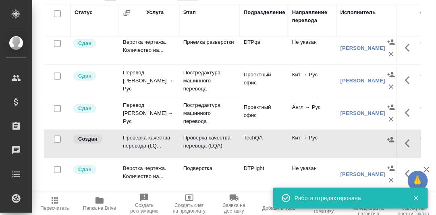
click at [417, 199] on icon "button" at bounding box center [415, 198] width 4 height 4
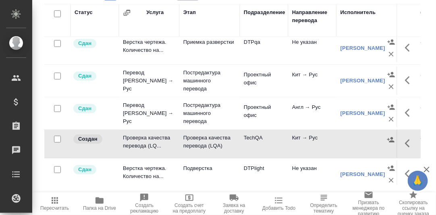
click at [405, 149] on icon "button" at bounding box center [410, 144] width 10 height 10
click at [347, 147] on icon "button" at bounding box center [350, 143] width 7 height 7
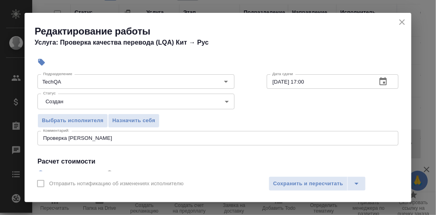
scroll to position [81, 0]
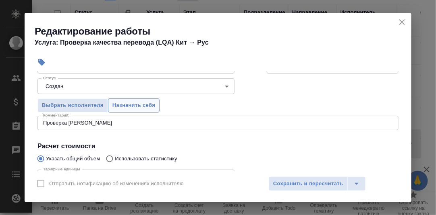
click at [132, 103] on span "Назначить себя" at bounding box center [133, 105] width 43 height 9
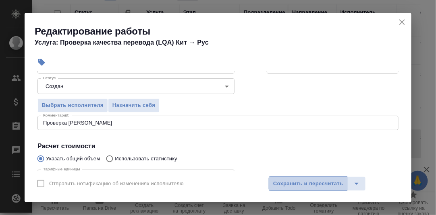
click at [307, 183] on span "Сохранить и пересчитать" at bounding box center [308, 184] width 70 height 9
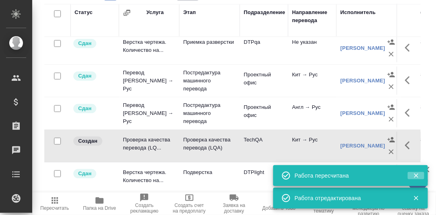
click at [415, 178] on icon "button" at bounding box center [415, 175] width 7 height 7
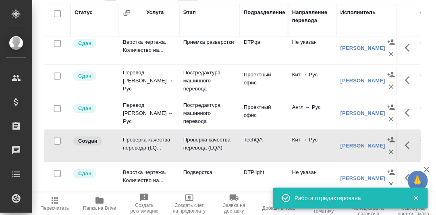
click at [417, 198] on icon "button" at bounding box center [415, 198] width 7 height 7
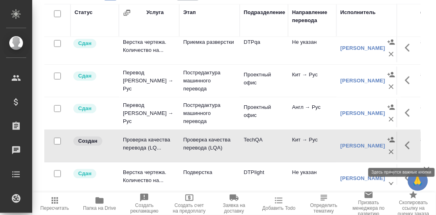
click at [405, 151] on icon "button" at bounding box center [410, 146] width 10 height 10
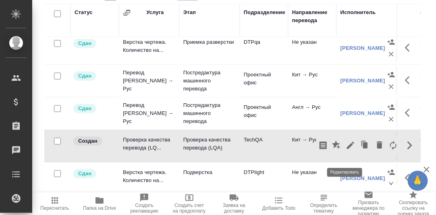
click at [345, 151] on icon "button" at bounding box center [350, 146] width 10 height 10
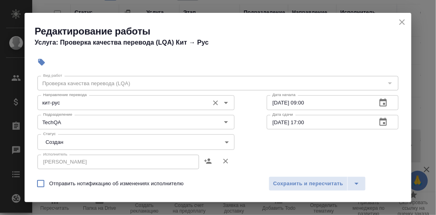
scroll to position [40, 0]
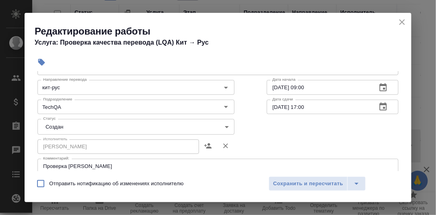
click at [223, 128] on body "🙏 .cls-1 fill:#fff; AWATERA Румянцева Дарья d.rumyantseva Клиенты Спецификации …" at bounding box center [218, 107] width 436 height 215
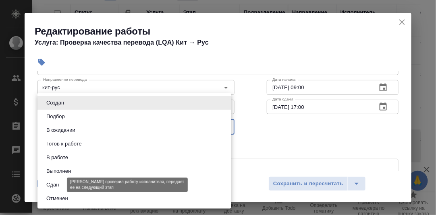
click at [61, 184] on button "Сдан" at bounding box center [52, 185] width 17 height 9
type input "closed"
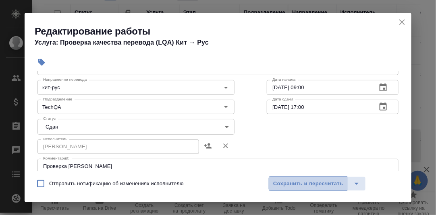
click at [295, 182] on span "Сохранить и пересчитать" at bounding box center [308, 184] width 70 height 9
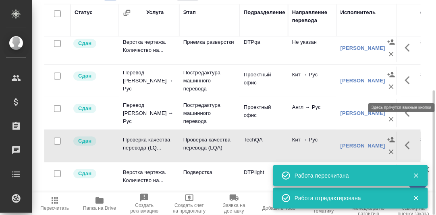
click at [400, 86] on button "button" at bounding box center [409, 80] width 19 height 19
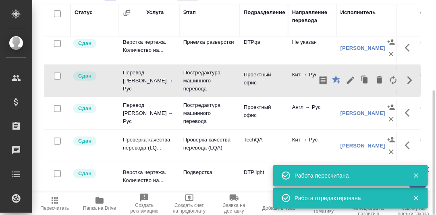
click at [425, 106] on div "Статус Услуга Этап Подразделение Направление перевода Исполнитель Автор изменен…" at bounding box center [235, 94] width 382 height 181
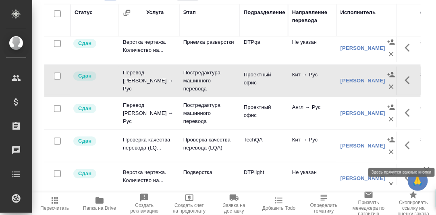
click at [405, 151] on icon "button" at bounding box center [410, 146] width 10 height 10
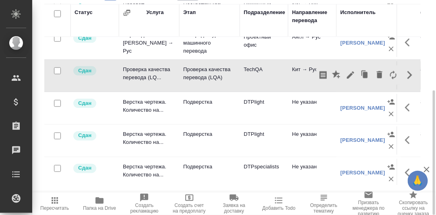
scroll to position [231, 0]
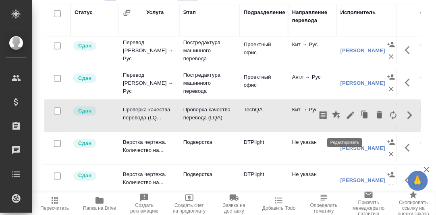
click at [345, 120] on icon "button" at bounding box center [350, 116] width 10 height 10
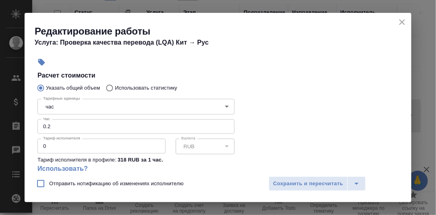
scroll to position [161, 0]
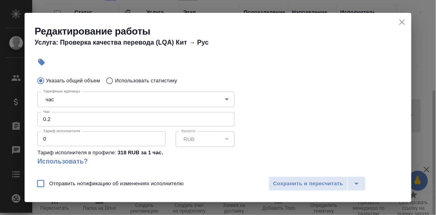
drag, startPoint x: 402, startPoint y: 20, endPoint x: 398, endPoint y: 32, distance: 12.6
click at [402, 20] on icon "close" at bounding box center [402, 22] width 10 height 10
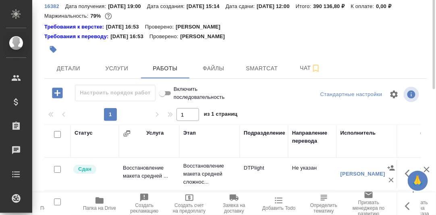
scroll to position [0, 0]
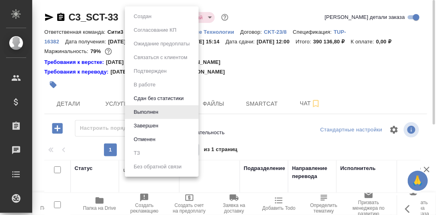
click at [162, 17] on body "🙏 .cls-1 fill:#fff; AWATERA Румянцева Дарья d.rumyantseva Клиенты Спецификации …" at bounding box center [218, 107] width 436 height 215
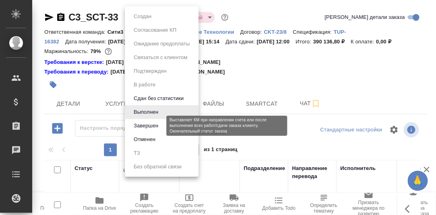
click at [153, 126] on button "Завершен" at bounding box center [145, 126] width 29 height 9
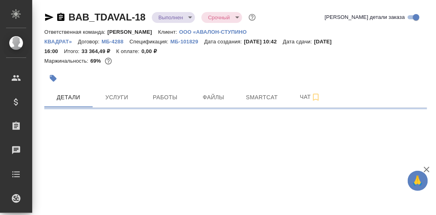
select select "RU"
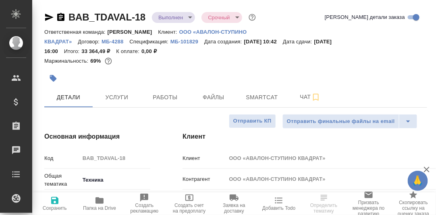
type textarea "x"
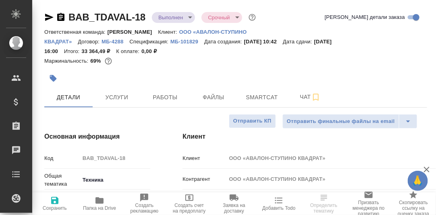
type textarea "x"
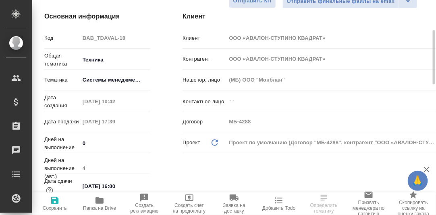
scroll to position [40, 0]
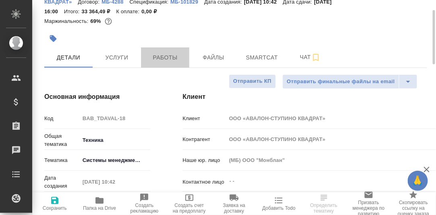
drag, startPoint x: 163, startPoint y: 61, endPoint x: 322, endPoint y: 103, distance: 163.5
click at [166, 62] on button "Работы" at bounding box center [165, 57] width 48 height 20
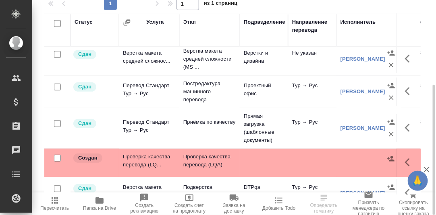
scroll to position [40, 0]
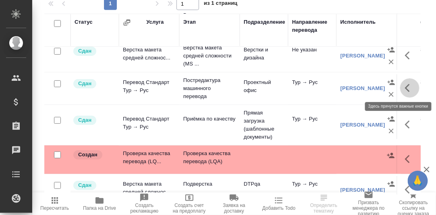
click at [405, 89] on icon "button" at bounding box center [407, 88] width 5 height 8
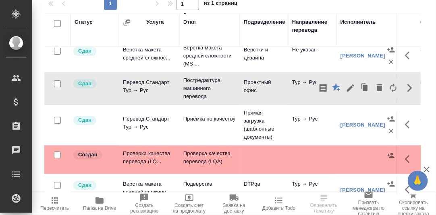
click at [423, 122] on div "BAB_TDAVAL-18 Выполнен completed Срочный urgent Кратко детали заказа Ответствен…" at bounding box center [235, 37] width 391 height 355
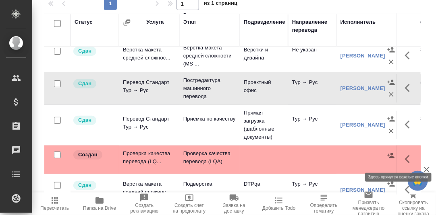
click at [405, 157] on icon "button" at bounding box center [410, 160] width 10 height 10
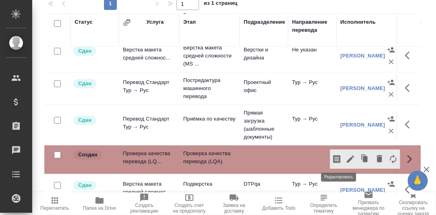
click at [345, 159] on icon "button" at bounding box center [350, 160] width 10 height 10
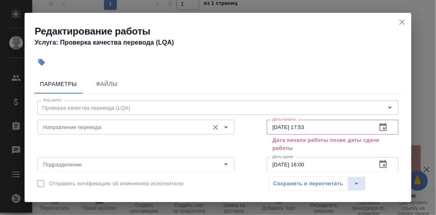
click at [119, 127] on input "Направление перевода" at bounding box center [122, 127] width 165 height 10
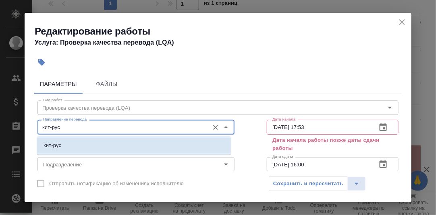
click at [59, 148] on p "кит-рус" at bounding box center [52, 146] width 18 height 8
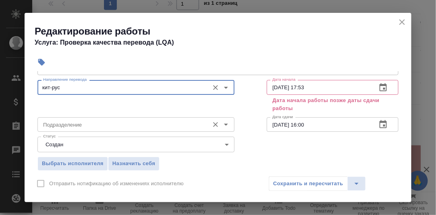
type input "кит-рус"
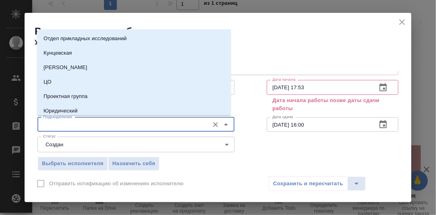
click at [73, 126] on input "Подразделение" at bounding box center [122, 125] width 165 height 10
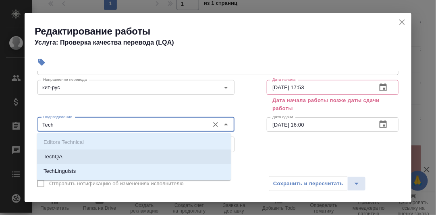
click at [81, 156] on li "TechQA" at bounding box center [134, 157] width 194 height 14
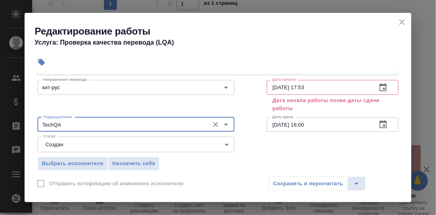
type input "TechQA"
click at [382, 87] on button "button" at bounding box center [382, 87] width 19 height 19
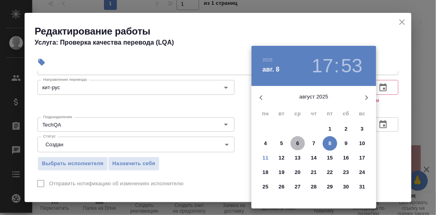
click at [298, 142] on p "6" at bounding box center [297, 144] width 3 height 8
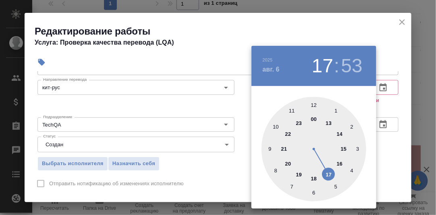
click at [268, 149] on div at bounding box center [313, 149] width 105 height 105
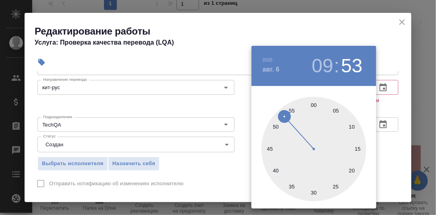
click at [313, 105] on div at bounding box center [313, 149] width 105 height 105
type input "[DATE] 09:00"
click at [398, 108] on div at bounding box center [218, 107] width 436 height 215
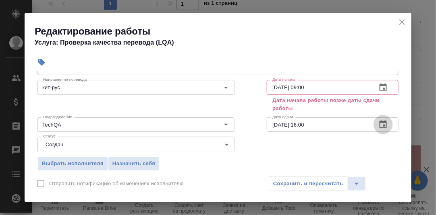
click at [379, 125] on icon "button" at bounding box center [383, 125] width 10 height 10
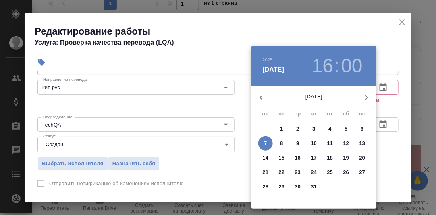
click at [366, 97] on icon "button" at bounding box center [366, 97] width 3 height 5
click at [330, 143] on p "8" at bounding box center [329, 144] width 3 height 8
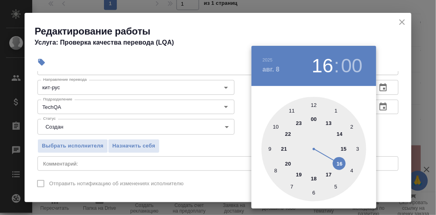
click at [330, 173] on div at bounding box center [313, 149] width 105 height 105
type input "08.08.2025 17:00"
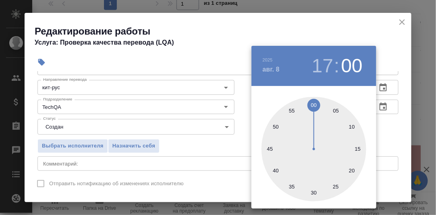
click at [384, 142] on div at bounding box center [218, 107] width 436 height 215
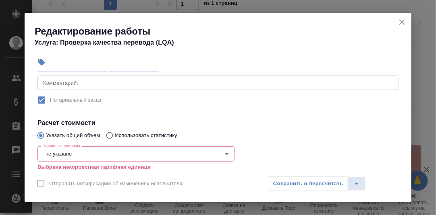
scroll to position [161, 0]
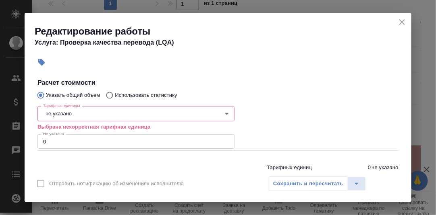
click at [93, 111] on body "🙏 .cls-1 fill:#fff; AWATERA [PERSON_NAME] d.rumyantseva Клиенты Спецификации За…" at bounding box center [218, 107] width 436 height 215
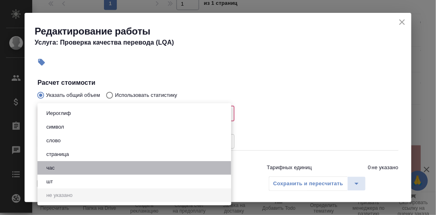
drag, startPoint x: 66, startPoint y: 169, endPoint x: 59, endPoint y: 157, distance: 14.1
click at [65, 167] on li "час" at bounding box center [134, 168] width 194 height 14
type input "5a8b1489cc6b4906c91bfd93"
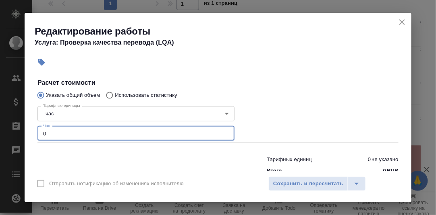
drag, startPoint x: 59, startPoint y: 132, endPoint x: 65, endPoint y: 117, distance: 15.9
click at [59, 131] on input "0" at bounding box center [135, 133] width 197 height 14
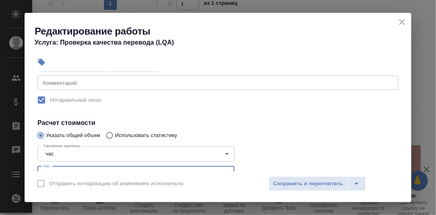
type input "0.3"
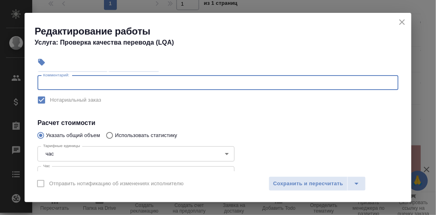
drag, startPoint x: 78, startPoint y: 83, endPoint x: 74, endPoint y: 80, distance: 4.7
click at [78, 83] on textarea at bounding box center [217, 83] width 349 height 6
type textarea "Проверка Типаева Мансура"
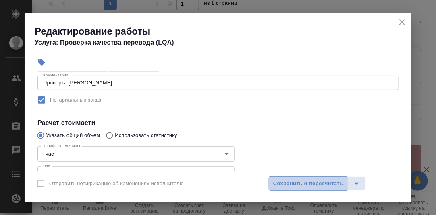
click at [300, 182] on span "Сохранить и пересчитать" at bounding box center [308, 184] width 70 height 9
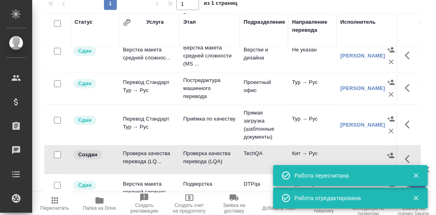
click at [415, 177] on icon "button" at bounding box center [415, 176] width 4 height 4
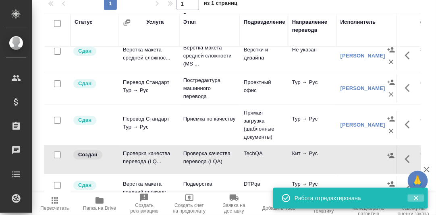
click at [416, 199] on icon "button" at bounding box center [415, 198] width 4 height 4
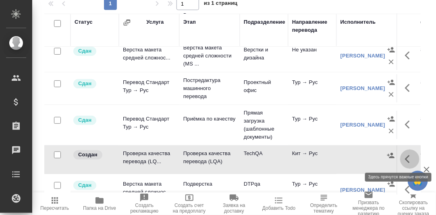
click at [405, 158] on icon "button" at bounding box center [410, 160] width 10 height 10
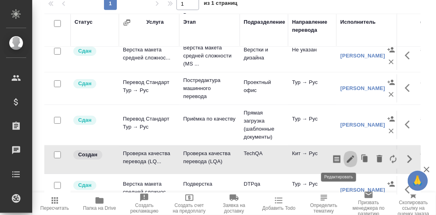
click at [347, 159] on icon "button" at bounding box center [350, 159] width 7 height 7
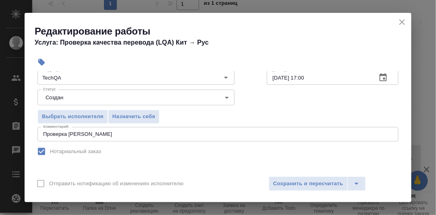
scroll to position [81, 0]
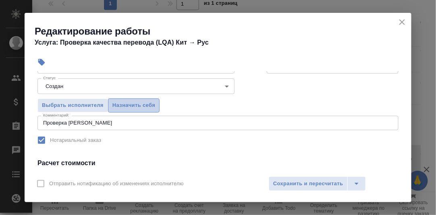
click at [140, 103] on span "Назначить себя" at bounding box center [133, 105] width 43 height 9
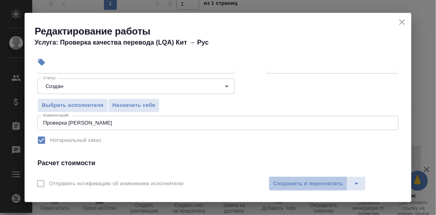
drag, startPoint x: 292, startPoint y: 186, endPoint x: 411, endPoint y: 149, distance: 124.1
click at [295, 184] on span "Сохранить и пересчитать" at bounding box center [308, 184] width 70 height 9
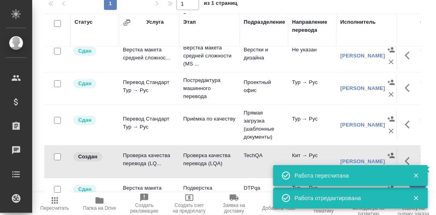
click at [417, 175] on icon "button" at bounding box center [415, 175] width 7 height 7
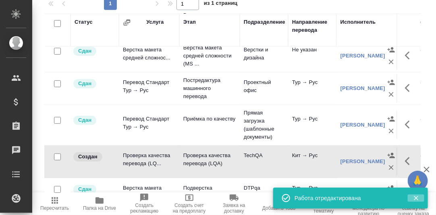
click at [415, 197] on icon "button" at bounding box center [415, 198] width 4 height 4
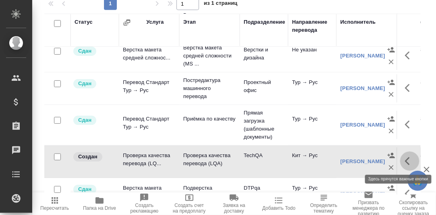
click at [405, 160] on icon "button" at bounding box center [407, 161] width 5 height 8
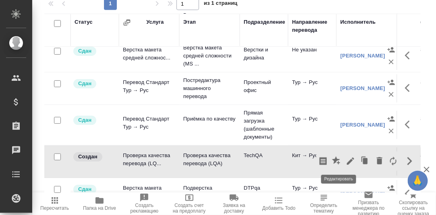
click at [347, 159] on icon "button" at bounding box center [350, 161] width 7 height 7
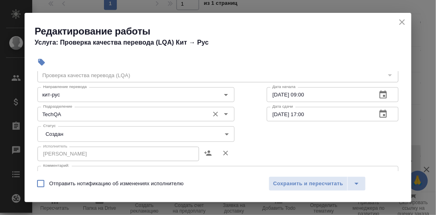
scroll to position [40, 0]
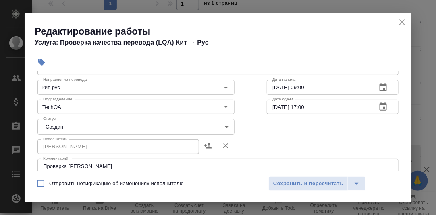
click at [222, 126] on body "🙏 .cls-1 fill:#fff; AWATERA Румянцева Дарья d.rumyantseva Клиенты Спецификации …" at bounding box center [218, 107] width 436 height 215
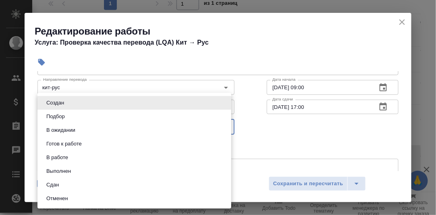
click at [76, 183] on li "Сдан" at bounding box center [134, 185] width 194 height 14
type input "closed"
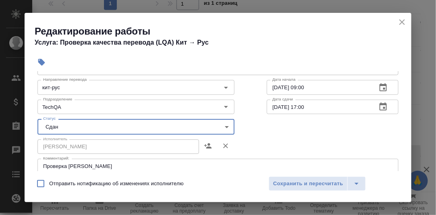
drag, startPoint x: 293, startPoint y: 183, endPoint x: 303, endPoint y: 175, distance: 12.3
click at [293, 183] on span "Сохранить и пересчитать" at bounding box center [308, 184] width 70 height 9
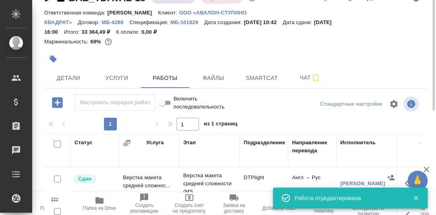
scroll to position [0, 0]
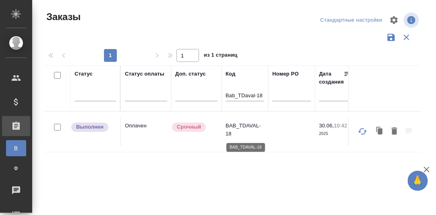
click at [248, 128] on p "BAB_TDAVAL-18" at bounding box center [244, 130] width 39 height 16
drag, startPoint x: 263, startPoint y: 95, endPoint x: 224, endPoint y: 95, distance: 38.6
click at [224, 95] on th "Код Bab_TDaval-18" at bounding box center [244, 89] width 47 height 46
paste input "_ILS-91"
type input "B_ILS-91"
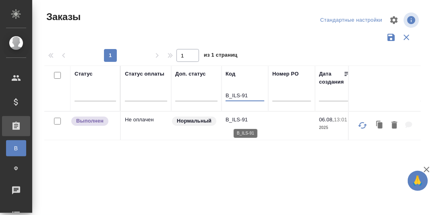
click at [237, 120] on p "B_ILS-91" at bounding box center [244, 120] width 39 height 8
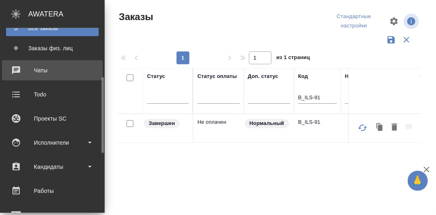
scroll to position [201, 0]
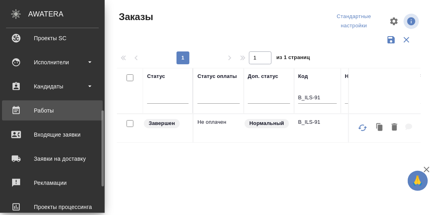
click at [47, 111] on div "Работы" at bounding box center [52, 111] width 93 height 12
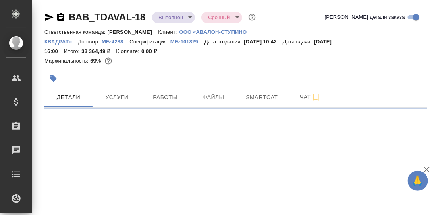
select select "RU"
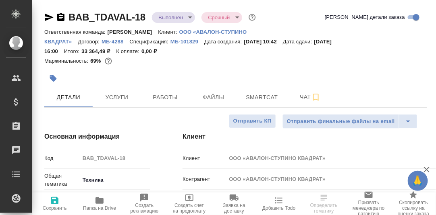
type textarea "x"
drag, startPoint x: 166, startPoint y: 99, endPoint x: 177, endPoint y: 98, distance: 11.3
click at [167, 99] on span "Работы" at bounding box center [165, 98] width 39 height 10
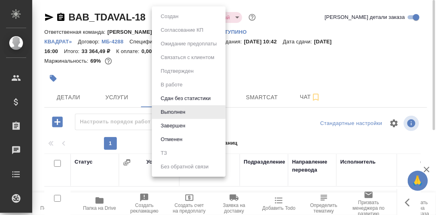
drag, startPoint x: 190, startPoint y: 18, endPoint x: 179, endPoint y: 40, distance: 24.7
click at [190, 18] on body "🙏 .cls-1 fill:#fff; AWATERA [PERSON_NAME] d.rumyantseva Клиенты Спецификации За…" at bounding box center [218, 107] width 436 height 215
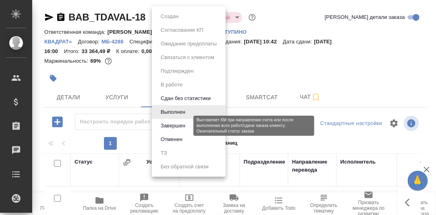
click at [178, 125] on button "Завершен" at bounding box center [172, 126] width 29 height 9
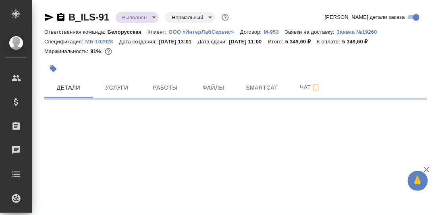
select select "RU"
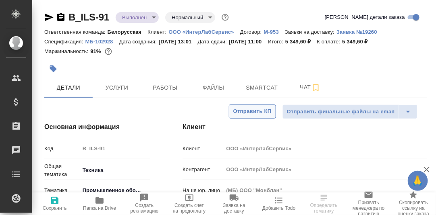
type textarea "x"
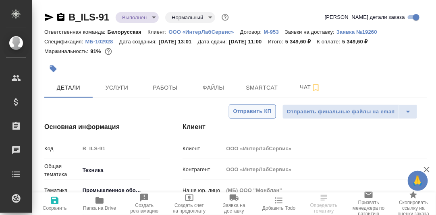
type textarea "x"
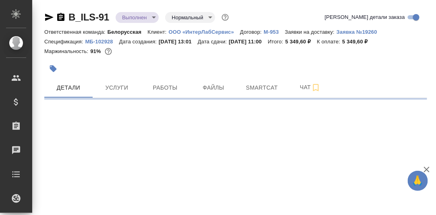
select select "RU"
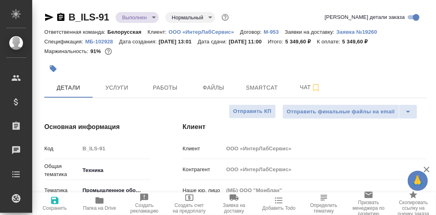
type textarea "x"
click at [162, 88] on span "Работы" at bounding box center [165, 88] width 39 height 10
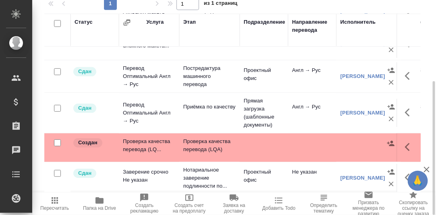
scroll to position [64, 0]
click at [405, 108] on icon "button" at bounding box center [410, 113] width 10 height 10
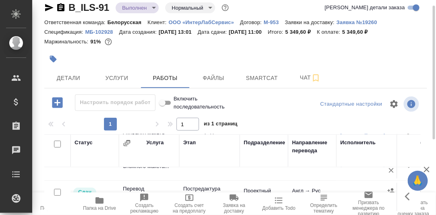
scroll to position [50, 0]
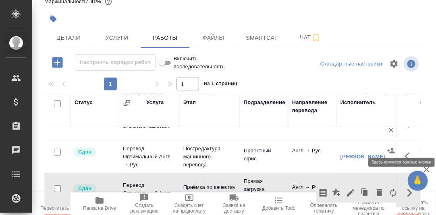
click at [405, 152] on icon "button" at bounding box center [410, 157] width 10 height 10
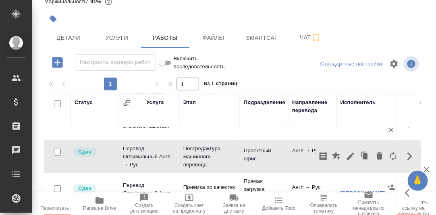
click at [426, 127] on div "Статус Услуга Этап Подразделение Направление перевода Исполнитель Автор изменен…" at bounding box center [235, 184] width 382 height 181
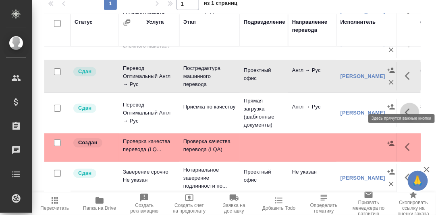
click at [405, 108] on icon "button" at bounding box center [410, 113] width 10 height 10
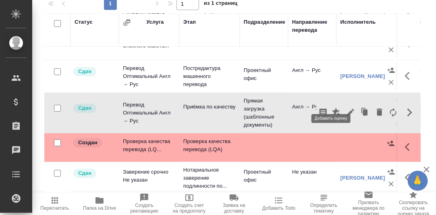
click at [332, 108] on icon "button" at bounding box center [336, 112] width 8 height 8
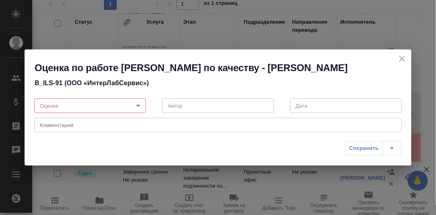
click at [138, 107] on body "🙏 .cls-1 fill:#fff; AWATERA Румянцева Дарья d.rumyantseva Клиенты Спецификации …" at bounding box center [218, 107] width 436 height 215
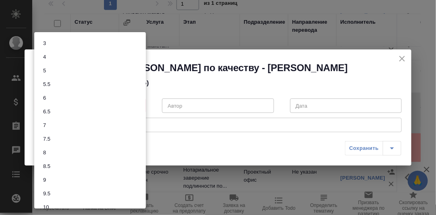
scroll to position [35, 0]
click at [47, 199] on button "10" at bounding box center [46, 199] width 10 height 9
type input "10"
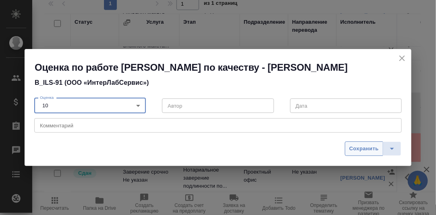
drag, startPoint x: 367, startPoint y: 150, endPoint x: 435, endPoint y: 133, distance: 70.1
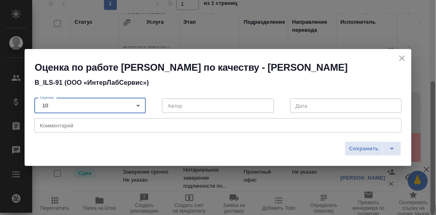
click at [367, 149] on span "Сохранить" at bounding box center [363, 149] width 29 height 9
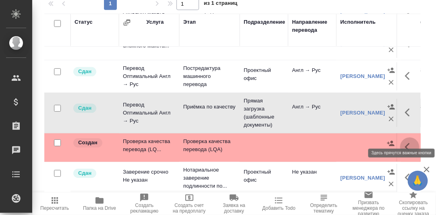
click at [405, 142] on icon "button" at bounding box center [410, 147] width 10 height 10
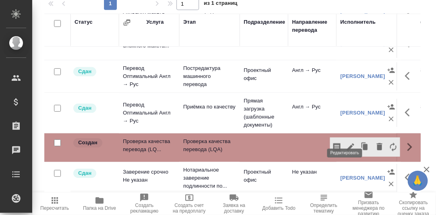
click at [345, 142] on icon "button" at bounding box center [350, 147] width 10 height 10
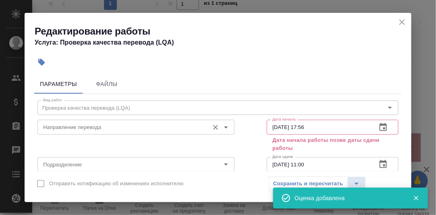
click at [69, 128] on input "Направление перевода" at bounding box center [122, 127] width 165 height 10
click at [403, 21] on icon "close" at bounding box center [402, 22] width 6 height 6
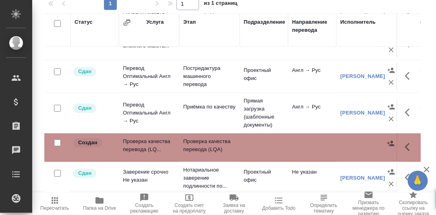
click at [405, 142] on icon "button" at bounding box center [410, 147] width 10 height 10
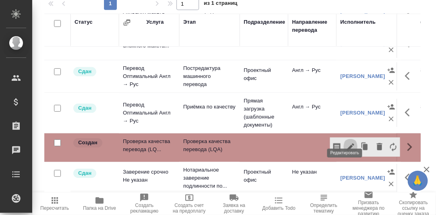
click at [346, 142] on icon "button" at bounding box center [350, 147] width 10 height 10
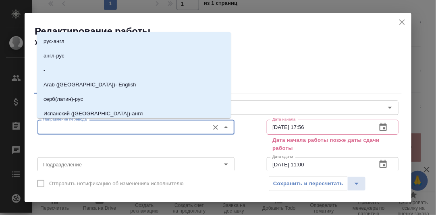
click at [62, 125] on input "Направление перевода" at bounding box center [122, 127] width 165 height 10
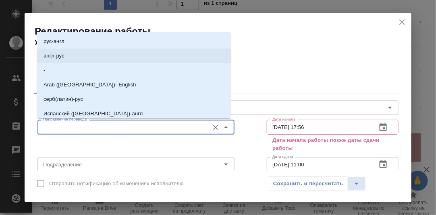
click at [71, 54] on li "англ-рус" at bounding box center [134, 56] width 194 height 14
type input "англ-рус"
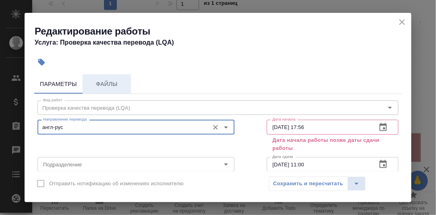
scroll to position [40, 0]
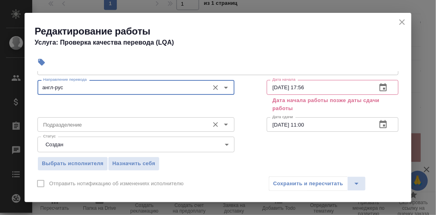
click at [75, 124] on input "Подразделение" at bounding box center [122, 125] width 165 height 10
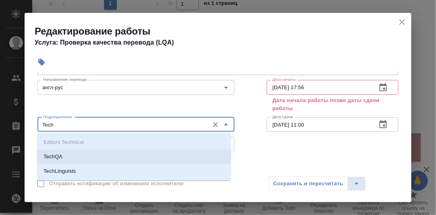
click at [50, 157] on p "TechQA" at bounding box center [52, 157] width 19 height 8
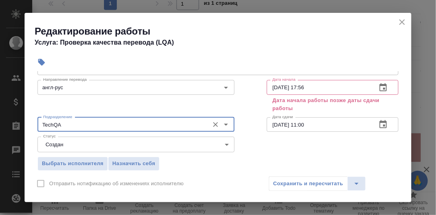
type input "TechQA"
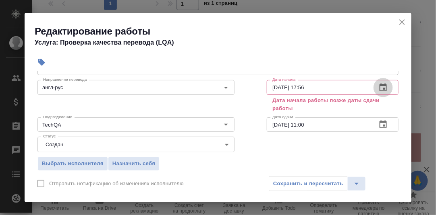
click at [379, 89] on icon "button" at bounding box center [382, 87] width 7 height 8
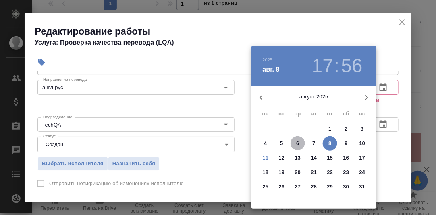
click at [299, 142] on span "6" at bounding box center [297, 144] width 14 height 8
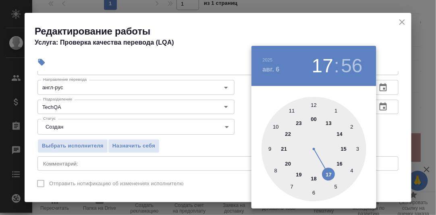
click at [270, 150] on div at bounding box center [313, 149] width 105 height 105
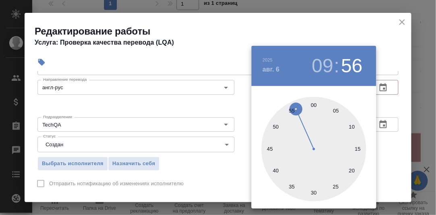
drag, startPoint x: 313, startPoint y: 105, endPoint x: 350, endPoint y: 114, distance: 37.9
click at [313, 105] on div at bounding box center [313, 149] width 105 height 105
type input "06.08.2025 09:00"
click at [380, 106] on div at bounding box center [218, 107] width 436 height 215
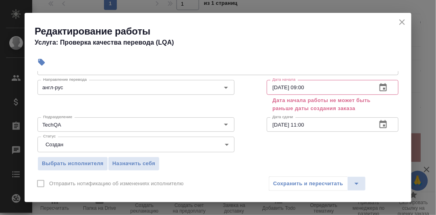
click at [379, 122] on icon "button" at bounding box center [382, 124] width 7 height 8
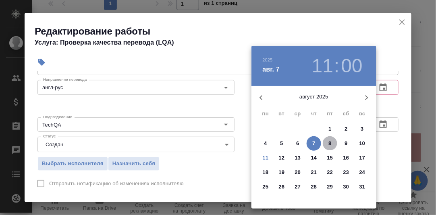
click at [330, 141] on p "8" at bounding box center [329, 144] width 3 height 8
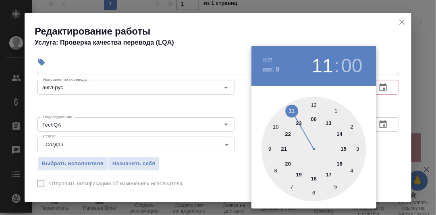
click at [329, 175] on div at bounding box center [313, 149] width 105 height 105
type input "08.08.2025 17:00"
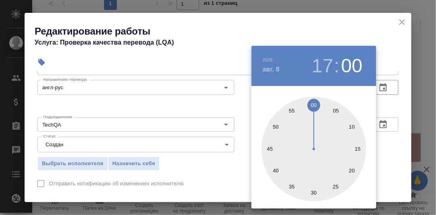
click at [384, 103] on div at bounding box center [218, 107] width 436 height 215
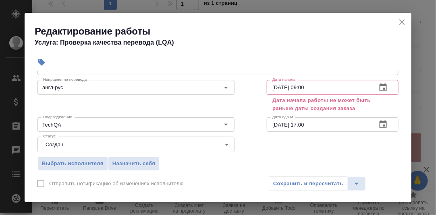
click at [379, 85] on icon "button" at bounding box center [382, 87] width 7 height 8
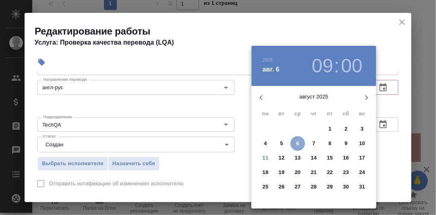
click at [299, 143] on p "6" at bounding box center [297, 144] width 3 height 8
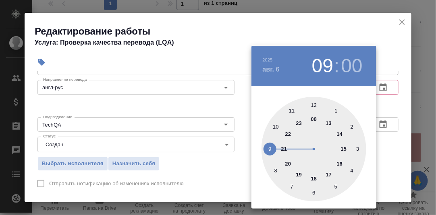
click at [268, 150] on div at bounding box center [313, 149] width 105 height 105
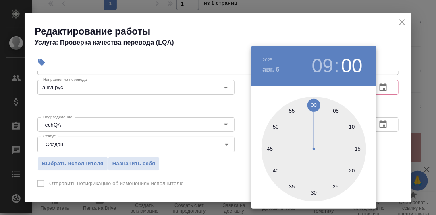
click at [391, 109] on div at bounding box center [218, 107] width 436 height 215
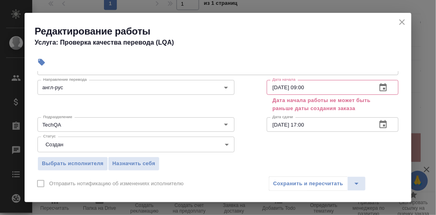
click at [379, 126] on icon "button" at bounding box center [382, 124] width 7 height 8
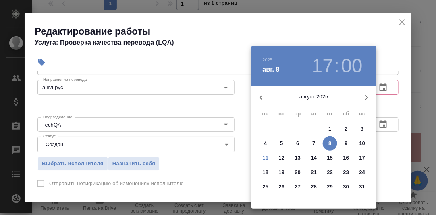
click at [407, 128] on div at bounding box center [218, 107] width 436 height 215
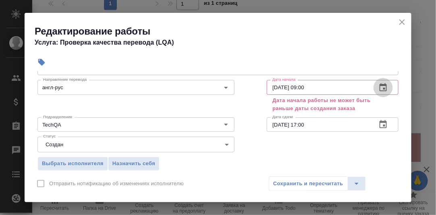
click at [379, 86] on icon "button" at bounding box center [383, 88] width 10 height 10
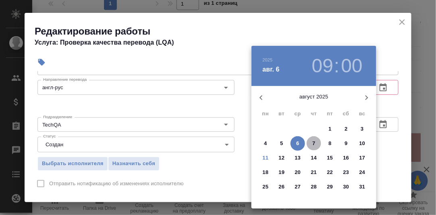
click at [312, 143] on p "7" at bounding box center [313, 144] width 3 height 8
type input "07.08.2025 09:00"
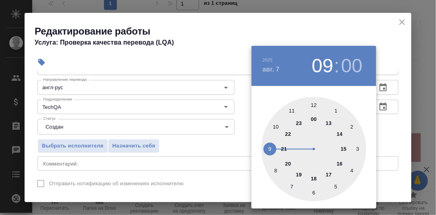
click at [382, 132] on div at bounding box center [218, 107] width 436 height 215
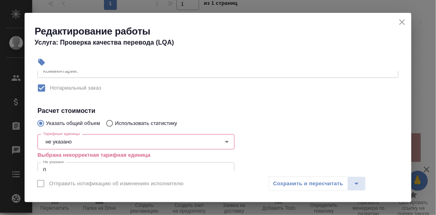
scroll to position [161, 0]
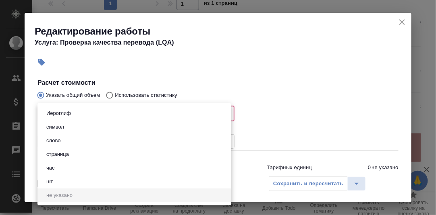
click at [97, 110] on body "🙏 .cls-1 fill:#fff; AWATERA Румянцева Дарья d.rumyantseva Клиенты Спецификации …" at bounding box center [218, 107] width 436 height 215
drag, startPoint x: 68, startPoint y: 169, endPoint x: 65, endPoint y: 154, distance: 15.1
click at [68, 169] on li "час" at bounding box center [134, 168] width 194 height 14
type input "5a8b1489cc6b4906c91bfd93"
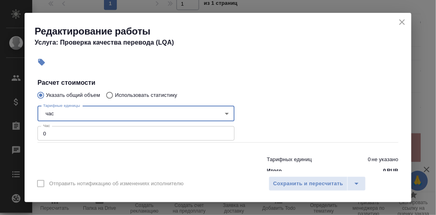
drag, startPoint x: 56, startPoint y: 133, endPoint x: 62, endPoint y: 131, distance: 6.0
click at [57, 133] on input "0" at bounding box center [135, 133] width 197 height 14
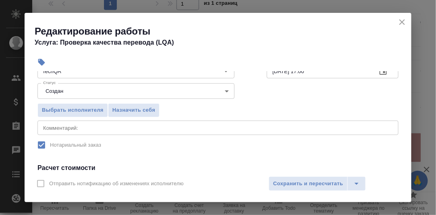
scroll to position [81, 0]
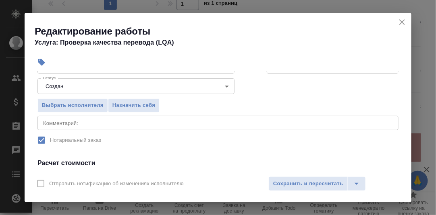
type input "0.2"
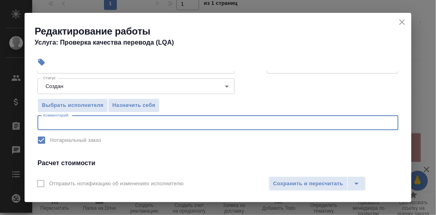
drag, startPoint x: 101, startPoint y: 124, endPoint x: 107, endPoint y: 125, distance: 5.8
click at [103, 124] on textarea at bounding box center [217, 123] width 349 height 6
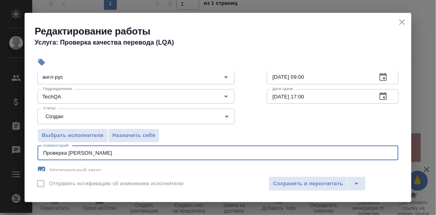
scroll to position [40, 0]
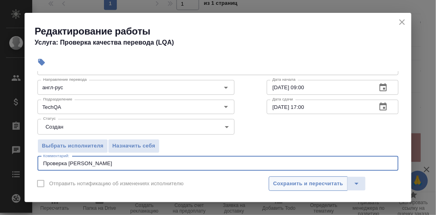
type textarea "Проверка Любицкой Ольги"
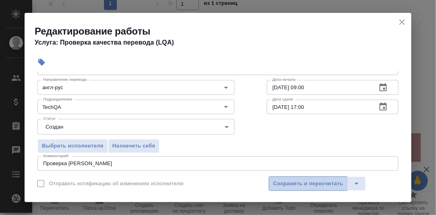
drag, startPoint x: 299, startPoint y: 182, endPoint x: 322, endPoint y: 163, distance: 30.0
click at [300, 182] on span "Сохранить и пересчитать" at bounding box center [308, 184] width 70 height 9
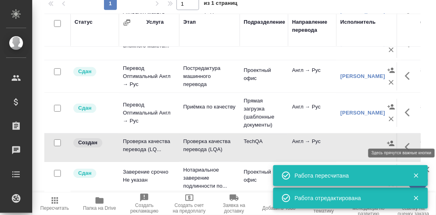
click at [405, 142] on icon "button" at bounding box center [410, 147] width 10 height 10
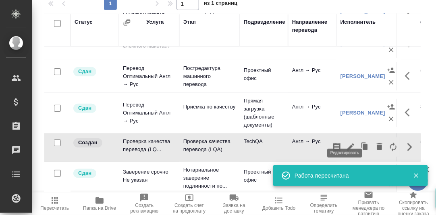
click at [347, 144] on icon "button" at bounding box center [350, 147] width 7 height 7
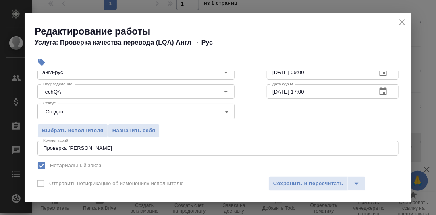
scroll to position [81, 0]
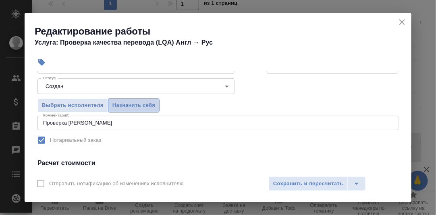
click at [135, 103] on span "Назначить себя" at bounding box center [133, 105] width 43 height 9
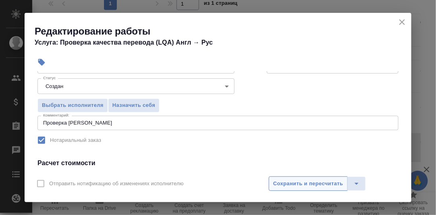
click at [289, 184] on span "Сохранить и пересчитать" at bounding box center [308, 184] width 70 height 9
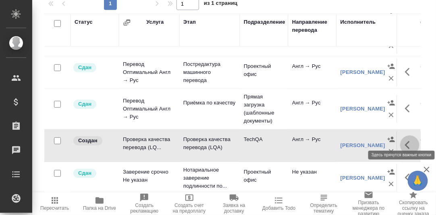
click at [405, 140] on icon "button" at bounding box center [410, 145] width 10 height 10
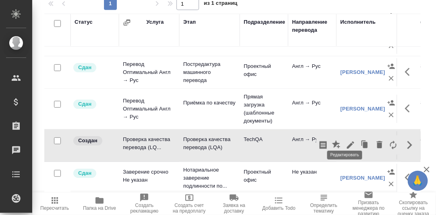
click at [345, 140] on icon "button" at bounding box center [350, 145] width 10 height 10
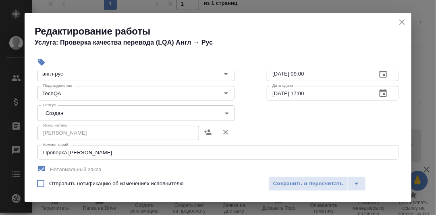
scroll to position [40, 0]
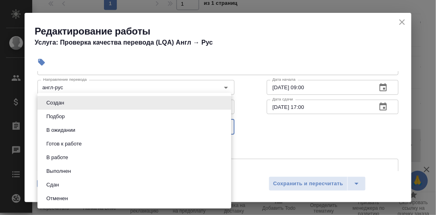
click at [222, 127] on body "🙏 .cls-1 fill:#fff; AWATERA Румянцева Дарья d.rumyantseva Клиенты Спецификации …" at bounding box center [218, 107] width 436 height 215
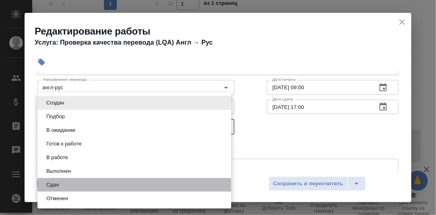
click at [66, 185] on li "Сдан" at bounding box center [134, 185] width 194 height 14
type input "closed"
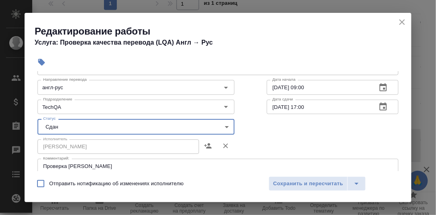
drag, startPoint x: 300, startPoint y: 183, endPoint x: 315, endPoint y: 173, distance: 18.0
click at [301, 182] on span "Сохранить и пересчитать" at bounding box center [308, 184] width 70 height 9
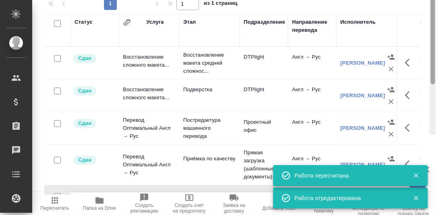
scroll to position [0, 0]
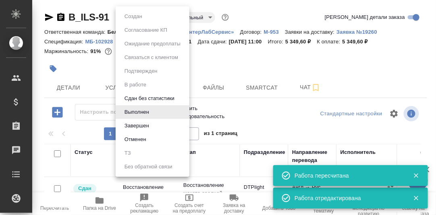
click at [153, 17] on body "🙏 .cls-1 fill:#fff; AWATERA Румянцева Дарья d.rumyantseva Клиенты Спецификации …" at bounding box center [218, 107] width 436 height 215
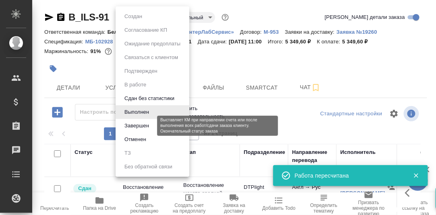
click at [138, 127] on button "Завершен" at bounding box center [136, 126] width 29 height 9
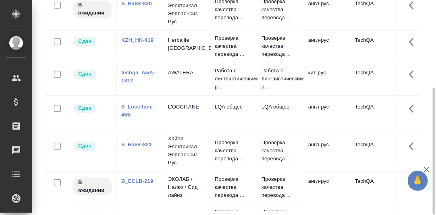
scroll to position [384, 0]
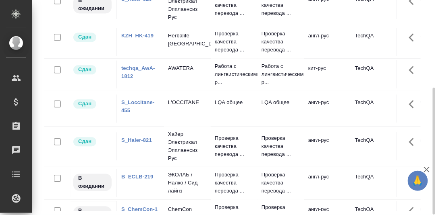
click at [131, 80] on link "techqa_AwA-1812" at bounding box center [138, 73] width 34 height 14
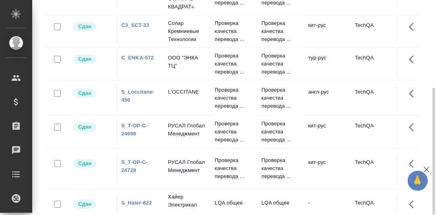
scroll to position [0, 0]
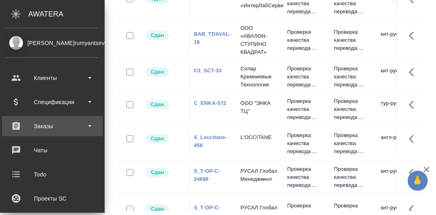
click at [52, 128] on div "Заказы" at bounding box center [52, 126] width 93 height 12
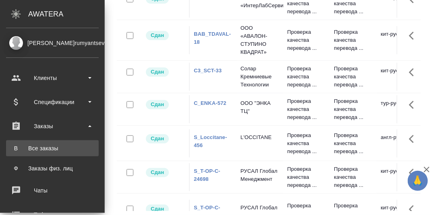
click at [43, 148] on div "Все заказы" at bounding box center [52, 149] width 85 height 8
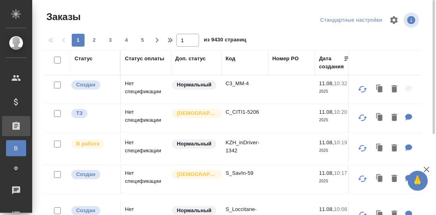
click at [232, 60] on div "Код" at bounding box center [230, 59] width 10 height 8
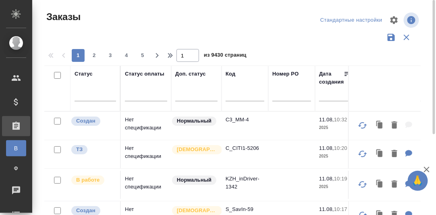
click at [233, 98] on input "text" at bounding box center [244, 96] width 39 height 10
paste input "T_FL-25830"
type input "T_FL-25830"
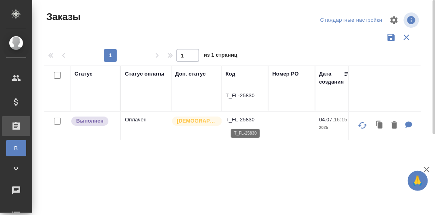
click at [250, 119] on p "T_FL-25830" at bounding box center [244, 120] width 39 height 8
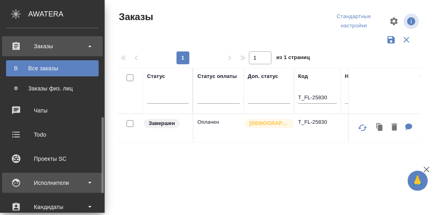
scroll to position [120, 0]
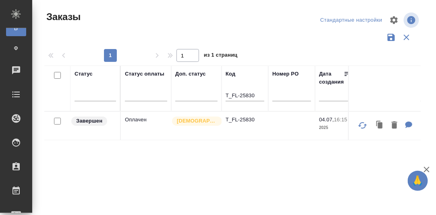
drag, startPoint x: 45, startPoint y: 190, endPoint x: 143, endPoint y: 150, distance: 105.5
click at [16, 189] on div "Работы" at bounding box center [6, 191] width 20 height 12
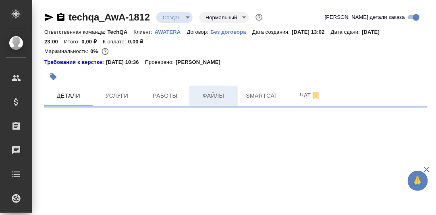
select select "RU"
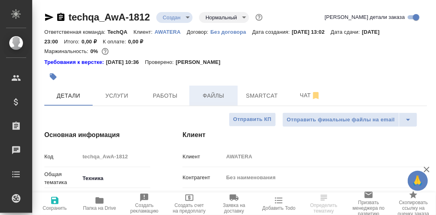
type textarea "x"
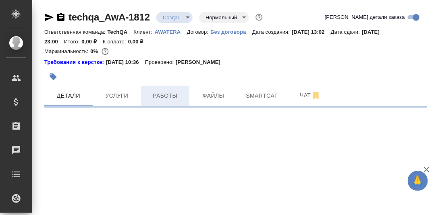
select select "RU"
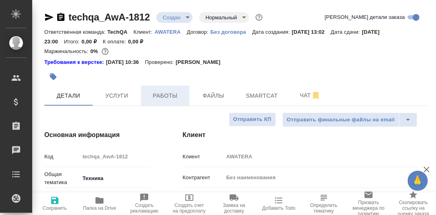
type textarea "x"
click at [171, 98] on span "Работы" at bounding box center [165, 96] width 39 height 10
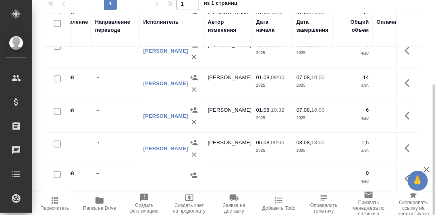
scroll to position [121, 197]
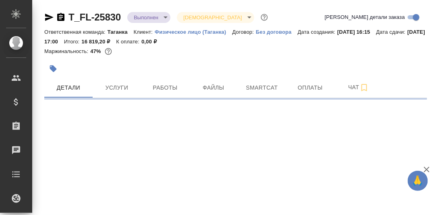
select select "RU"
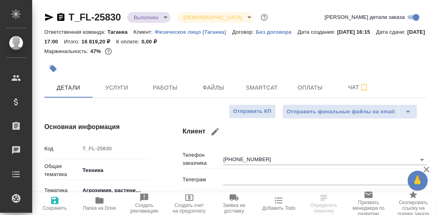
type textarea "x"
click at [159, 90] on span "Работы" at bounding box center [165, 88] width 39 height 10
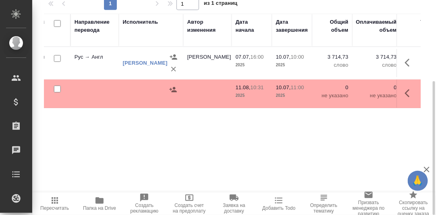
scroll to position [0, 248]
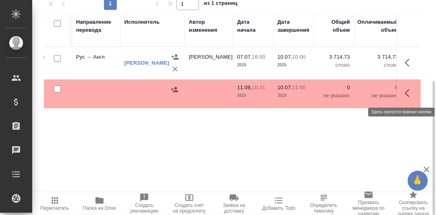
click at [406, 89] on icon "button" at bounding box center [410, 94] width 10 height 10
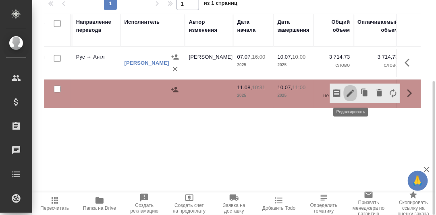
click at [351, 93] on icon "button" at bounding box center [350, 94] width 10 height 10
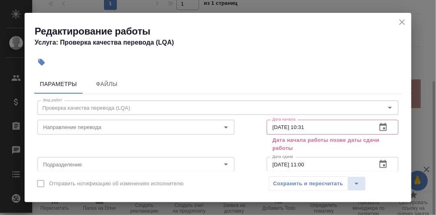
click at [401, 23] on icon "close" at bounding box center [402, 22] width 6 height 6
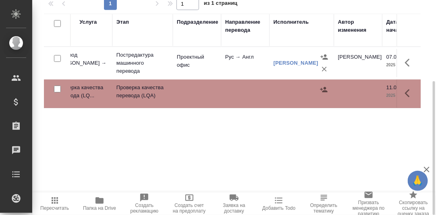
scroll to position [0, 99]
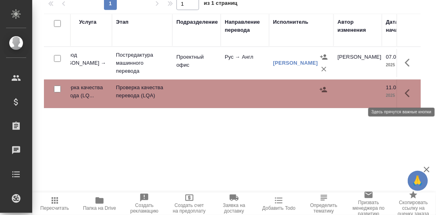
click at [410, 92] on icon "button" at bounding box center [410, 94] width 10 height 10
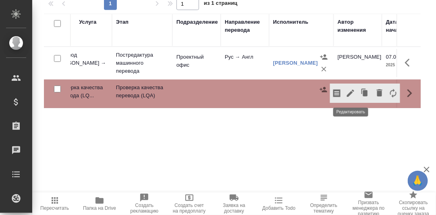
click at [351, 91] on icon "button" at bounding box center [350, 93] width 7 height 7
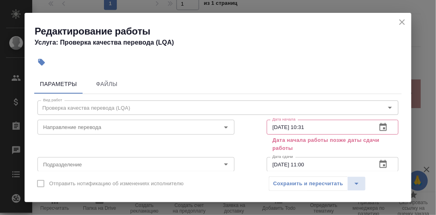
scroll to position [40, 0]
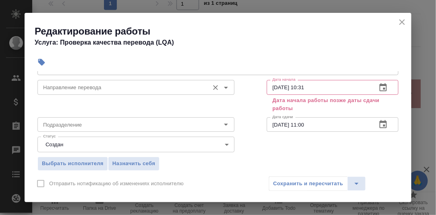
click at [89, 87] on input "Направление перевода" at bounding box center [122, 88] width 165 height 10
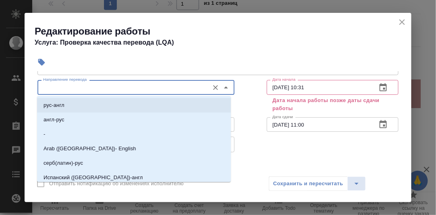
click at [70, 106] on li "рус-англ" at bounding box center [134, 105] width 194 height 14
type input "рус-англ"
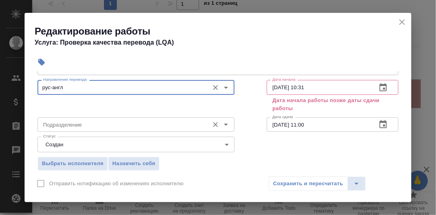
click at [80, 122] on input "Подразделение" at bounding box center [122, 125] width 165 height 10
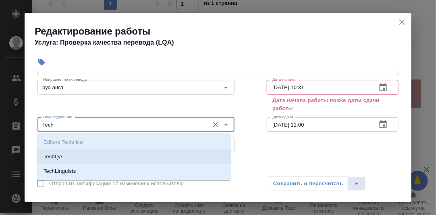
click at [60, 156] on p "TechQA" at bounding box center [52, 157] width 19 height 8
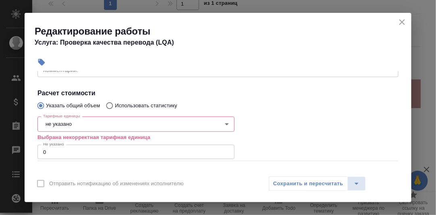
scroll to position [161, 0]
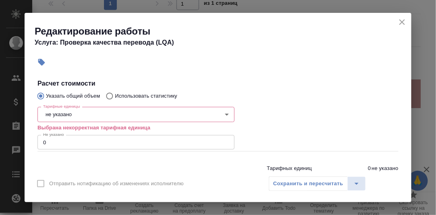
type input "TechQA"
click at [89, 114] on body "🙏 .cls-1 fill:#fff; AWATERA Румянцева Дарья d.rumyantseva Клиенты Спецификации …" at bounding box center [218, 107] width 436 height 215
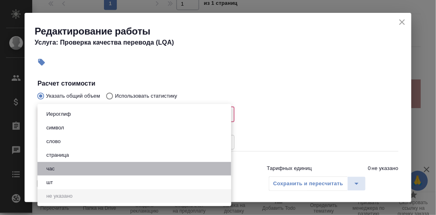
click at [64, 169] on li "час" at bounding box center [134, 169] width 194 height 14
type input "5a8b1489cc6b4906c91bfd93"
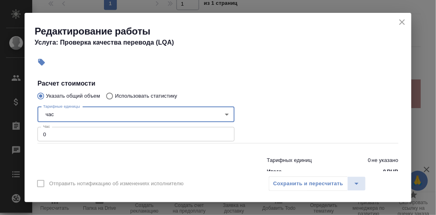
drag, startPoint x: 48, startPoint y: 137, endPoint x: 52, endPoint y: 135, distance: 4.5
click at [49, 137] on input "0" at bounding box center [135, 134] width 197 height 14
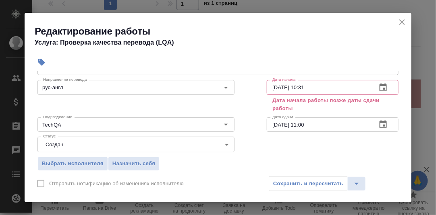
scroll to position [0, 0]
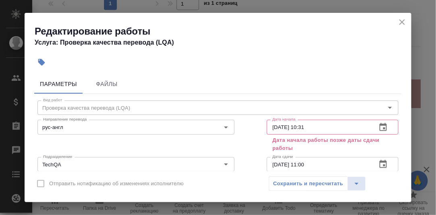
type input "0.25"
click at [378, 126] on icon "button" at bounding box center [383, 128] width 10 height 10
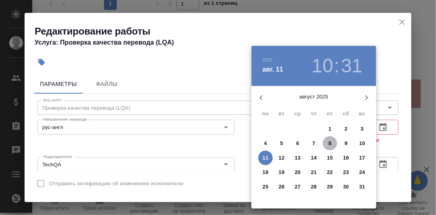
click at [329, 142] on p "8" at bounding box center [329, 144] width 3 height 8
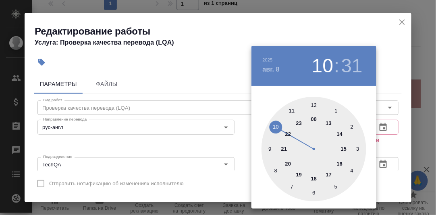
click at [270, 150] on div at bounding box center [313, 149] width 105 height 105
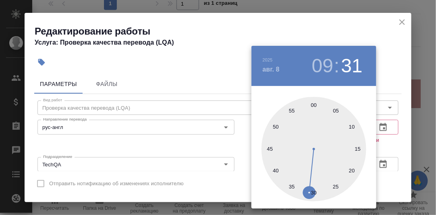
click at [313, 108] on div at bounding box center [313, 149] width 105 height 105
type input "08.08.2025 09:00"
click at [399, 142] on div at bounding box center [218, 107] width 436 height 215
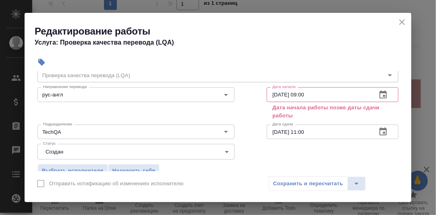
scroll to position [40, 0]
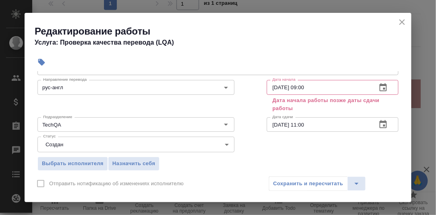
click at [380, 120] on icon "button" at bounding box center [383, 125] width 10 height 10
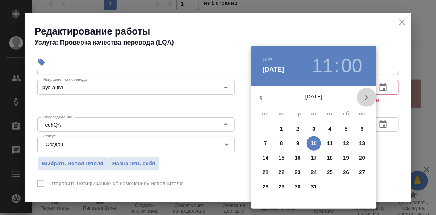
click at [367, 95] on icon "button" at bounding box center [366, 98] width 10 height 10
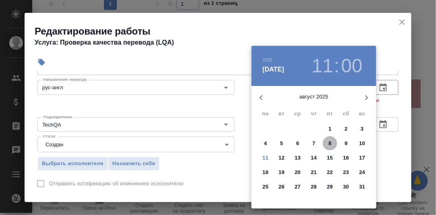
click at [330, 143] on p "8" at bounding box center [329, 144] width 3 height 8
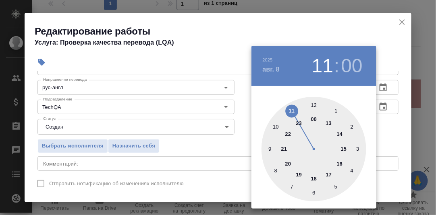
drag, startPoint x: 330, startPoint y: 175, endPoint x: 365, endPoint y: 164, distance: 37.6
click at [330, 175] on div at bounding box center [313, 149] width 105 height 105
type input "08.08.2025 17:00"
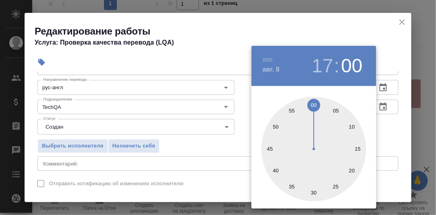
click at [381, 142] on div at bounding box center [218, 107] width 436 height 215
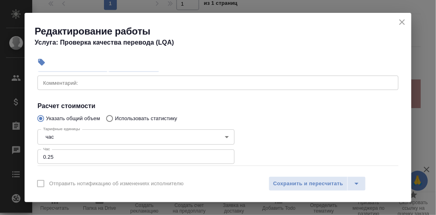
scroll to position [81, 0]
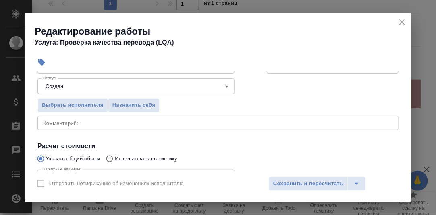
click at [104, 121] on textarea at bounding box center [217, 123] width 349 height 6
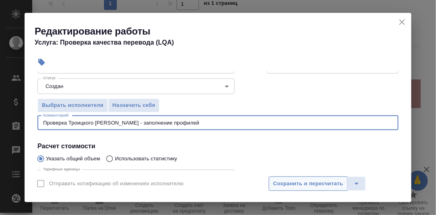
type textarea "Проверка Троицкого Д. - заполнение профилей"
click at [305, 184] on span "Сохранить и пересчитать" at bounding box center [308, 184] width 70 height 9
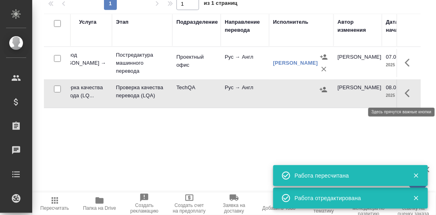
click at [405, 95] on icon "button" at bounding box center [410, 94] width 10 height 10
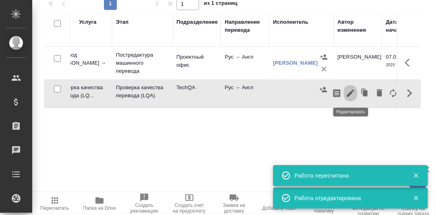
click at [352, 93] on icon "button" at bounding box center [350, 94] width 10 height 10
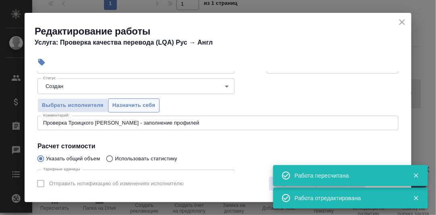
click at [136, 105] on span "Назначить себя" at bounding box center [133, 105] width 43 height 9
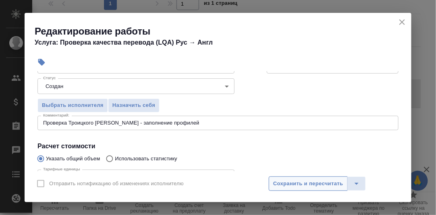
drag, startPoint x: 335, startPoint y: 183, endPoint x: 267, endPoint y: 162, distance: 71.3
click at [334, 183] on span "Сохранить и пересчитать" at bounding box center [308, 184] width 70 height 9
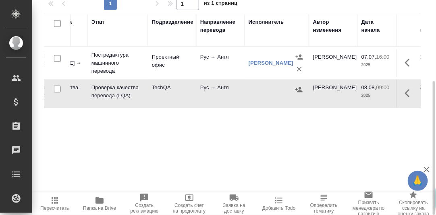
scroll to position [0, 137]
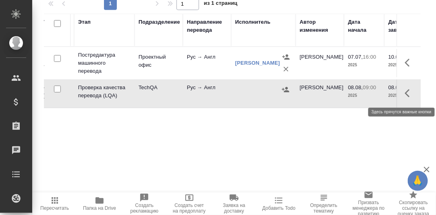
click at [405, 93] on icon "button" at bounding box center [407, 93] width 5 height 8
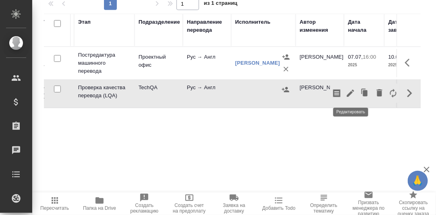
click at [351, 92] on icon "button" at bounding box center [350, 93] width 7 height 7
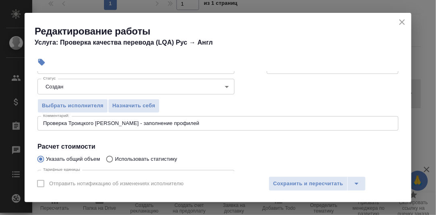
scroll to position [81, 0]
click at [147, 101] on span "Назначить себя" at bounding box center [133, 105] width 43 height 9
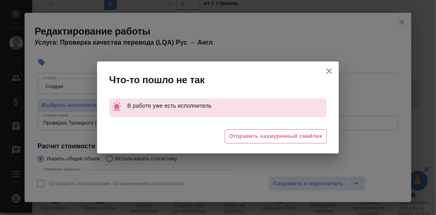
drag, startPoint x: 329, startPoint y: 69, endPoint x: 329, endPoint y: 103, distance: 34.6
click at [329, 70] on icon "button" at bounding box center [329, 71] width 10 height 10
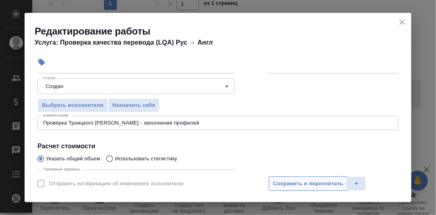
click at [304, 180] on span "Сохранить и пересчитать" at bounding box center [308, 184] width 70 height 9
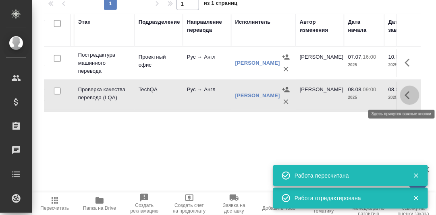
click at [408, 94] on icon "button" at bounding box center [410, 96] width 10 height 10
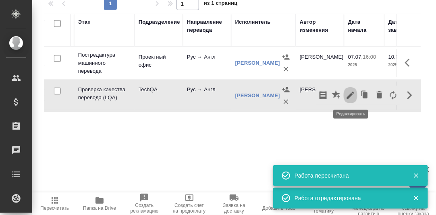
click at [352, 95] on icon "button" at bounding box center [350, 96] width 10 height 10
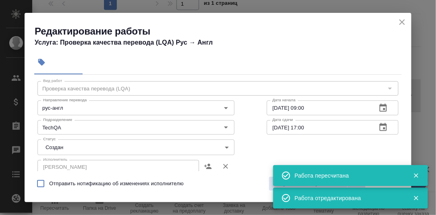
scroll to position [40, 0]
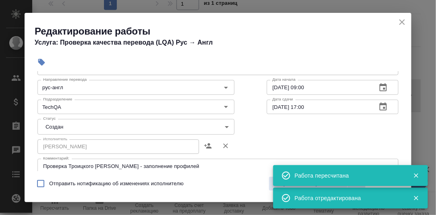
click at [223, 125] on body "🙏 .cls-1 fill:#fff; AWATERA Румянцева Дарья d.rumyantseva Клиенты Спецификации …" at bounding box center [218, 107] width 436 height 215
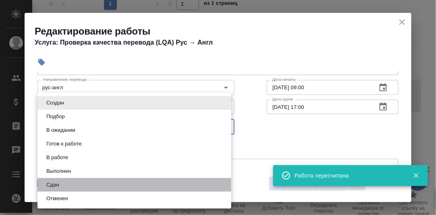
click at [78, 186] on li "Сдан" at bounding box center [134, 185] width 194 height 14
type input "closed"
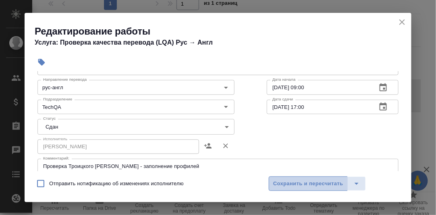
drag, startPoint x: 302, startPoint y: 183, endPoint x: 320, endPoint y: 140, distance: 45.7
click at [303, 182] on span "Сохранить и пересчитать" at bounding box center [308, 184] width 70 height 9
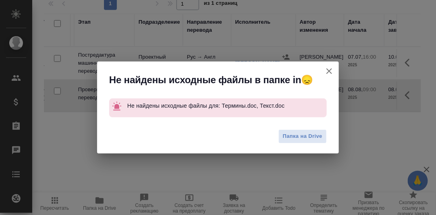
drag, startPoint x: 330, startPoint y: 72, endPoint x: 296, endPoint y: 78, distance: 34.3
click at [330, 72] on icon "button" at bounding box center [329, 71] width 10 height 10
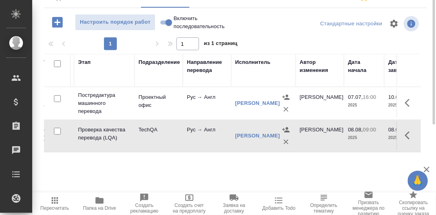
scroll to position [10, 0]
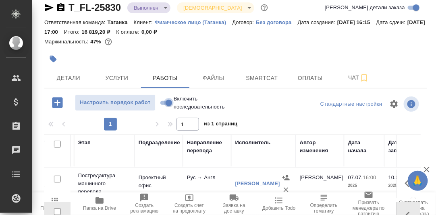
click at [163, 103] on input "Включить последовательность" at bounding box center [168, 103] width 29 height 10
checkbox input "true"
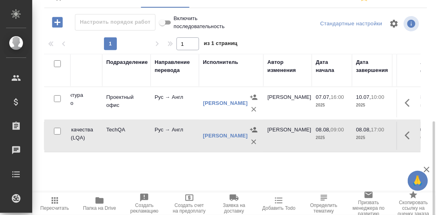
scroll to position [130, 0]
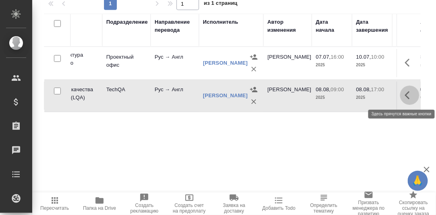
click at [405, 95] on icon "button" at bounding box center [407, 95] width 5 height 8
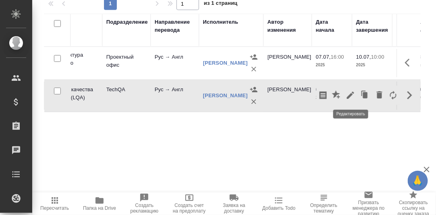
click at [347, 93] on icon "button" at bounding box center [350, 96] width 10 height 10
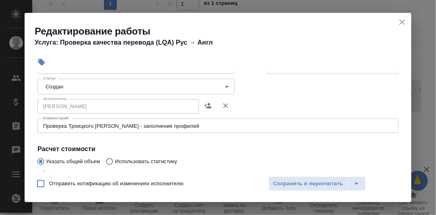
scroll to position [81, 0]
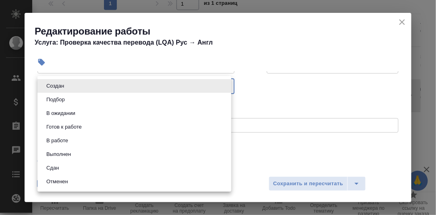
drag, startPoint x: 224, startPoint y: 86, endPoint x: 184, endPoint y: 105, distance: 44.3
click at [224, 86] on body "🙏 .cls-1 fill:#fff; AWATERA Румянцева Дарья d.rumyantseva Клиенты Спецификации …" at bounding box center [218, 107] width 436 height 215
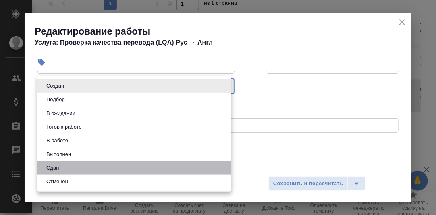
click at [64, 167] on li "Сдан" at bounding box center [134, 168] width 194 height 14
type input "closed"
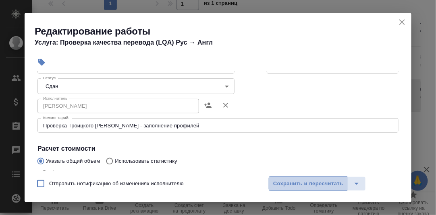
click at [290, 181] on span "Сохранить и пересчитать" at bounding box center [308, 184] width 70 height 9
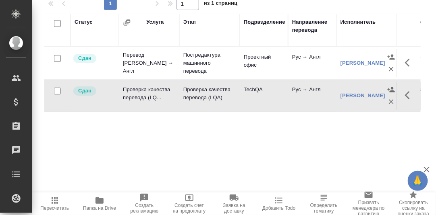
scroll to position [0, 0]
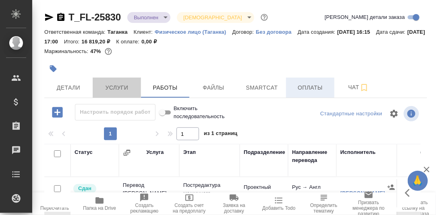
drag, startPoint x: 119, startPoint y: 88, endPoint x: 311, endPoint y: 88, distance: 192.0
click at [120, 88] on span "Услуги" at bounding box center [116, 88] width 39 height 10
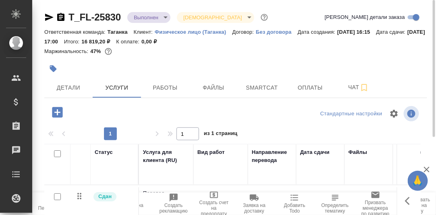
click at [166, 19] on body "🙏 .cls-1 fill:#fff; AWATERA Румянцева Дарья d.rumyantseva Клиенты Спецификации …" at bounding box center [218, 107] width 436 height 215
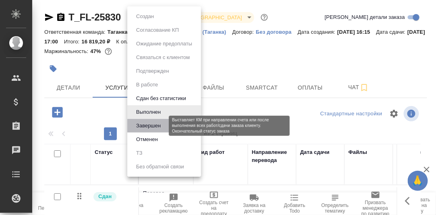
drag, startPoint x: 150, startPoint y: 127, endPoint x: 179, endPoint y: 118, distance: 30.0
click at [151, 126] on button "Завершен" at bounding box center [148, 126] width 29 height 9
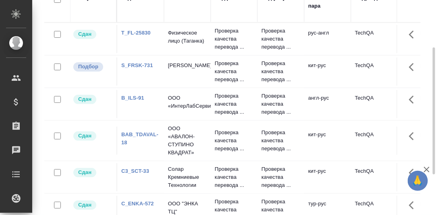
scroll to position [148, 0]
